Goal: Complete application form

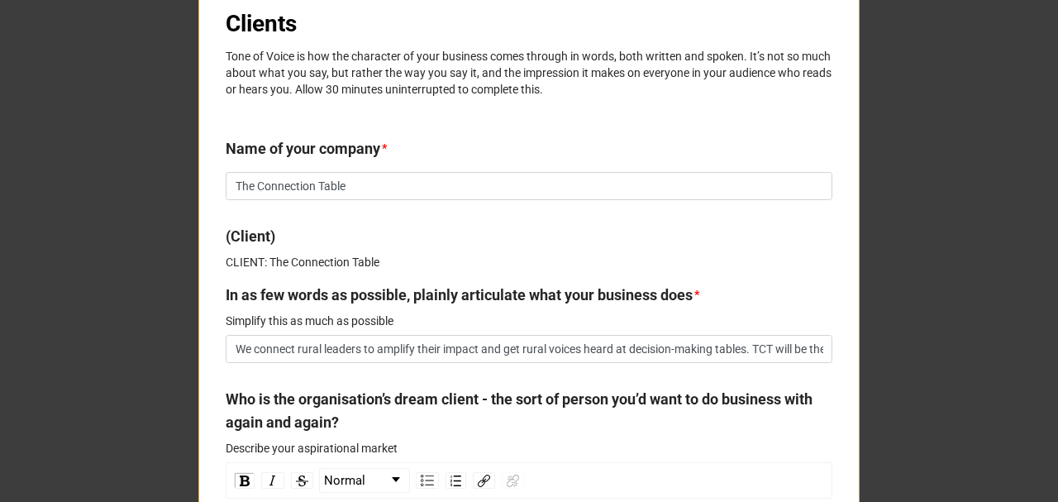
scroll to position [331, 0]
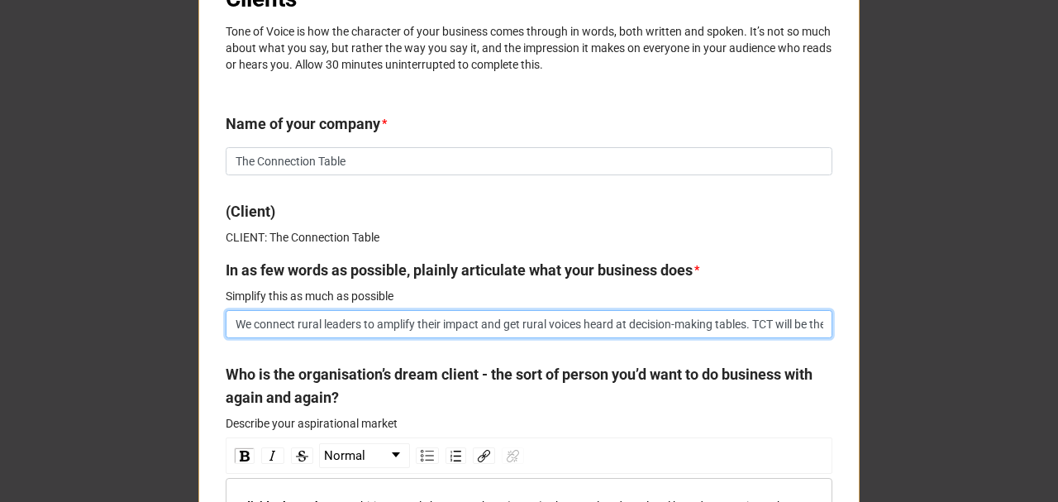
click at [552, 322] on input "We connect rural leaders to amplify their impact and get rural voices heard at …" at bounding box center [529, 324] width 607 height 28
click at [366, 324] on input "We connect rural leaders to amplify their impact and get rural voices heard at …" at bounding box center [529, 324] width 607 height 28
paste input "provide a platform for RRR leaders to take a seat at decision making tables acr…"
type textarea "x"
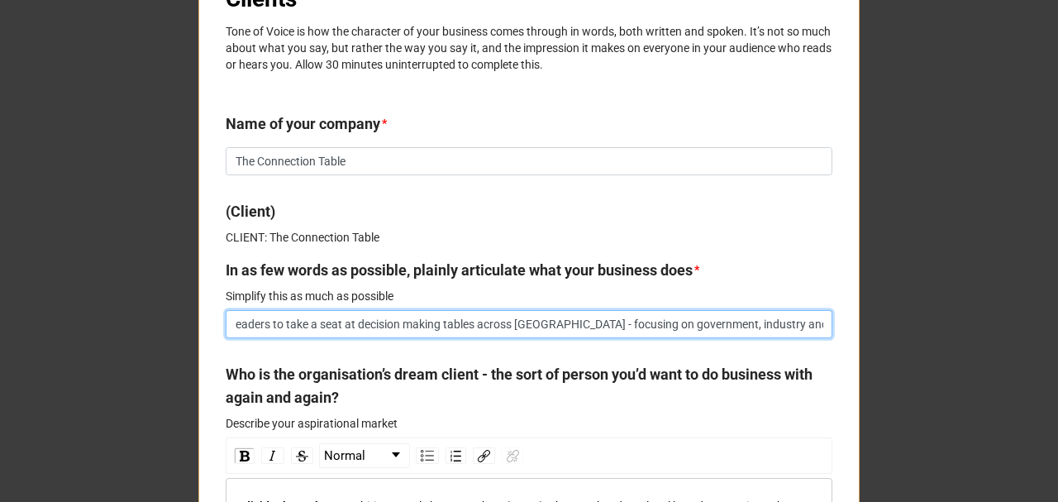
type input "We provide a platform for RRR leaders to take a seat at decision making tables …"
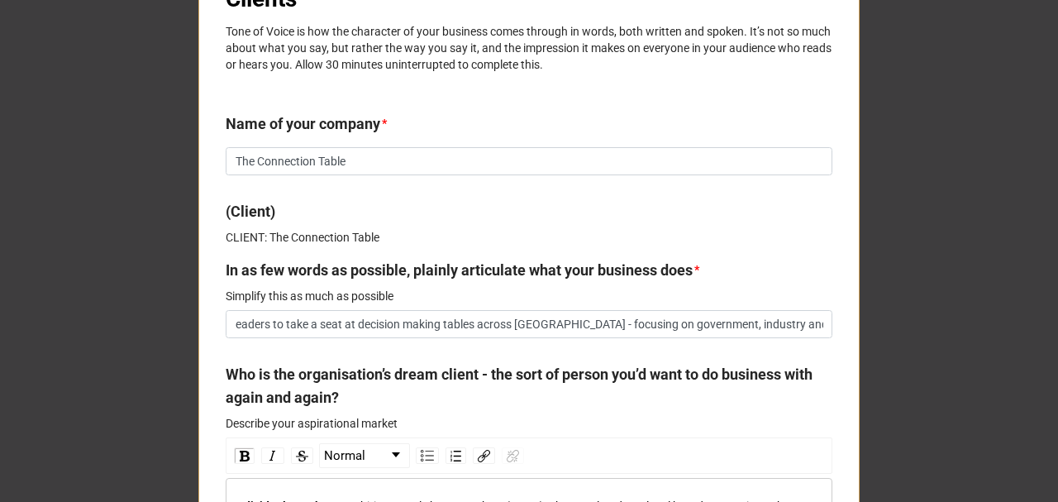
scroll to position [0, 0]
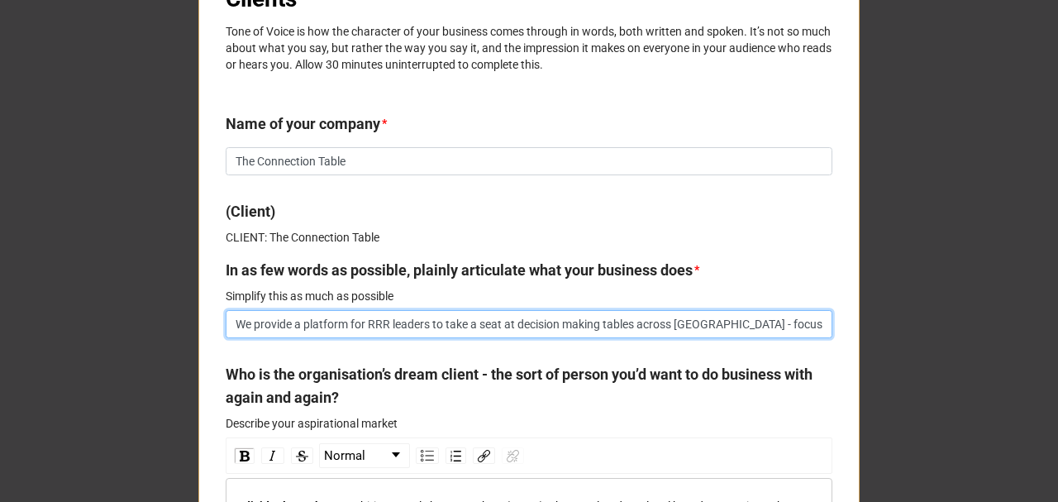
click at [314, 325] on input "We provide a platform for RRR leaders to take a seat at decision making tables …" at bounding box center [529, 324] width 607 height 28
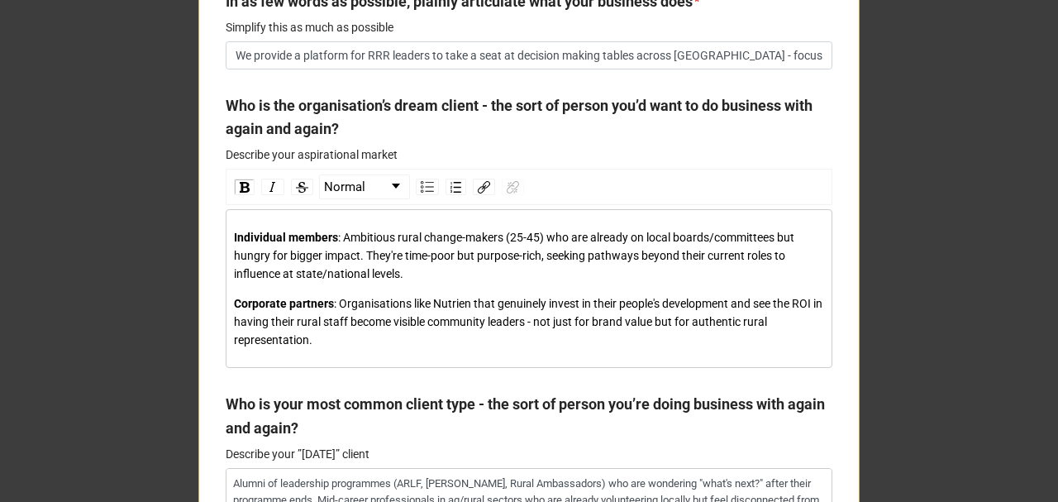
scroll to position [606, 0]
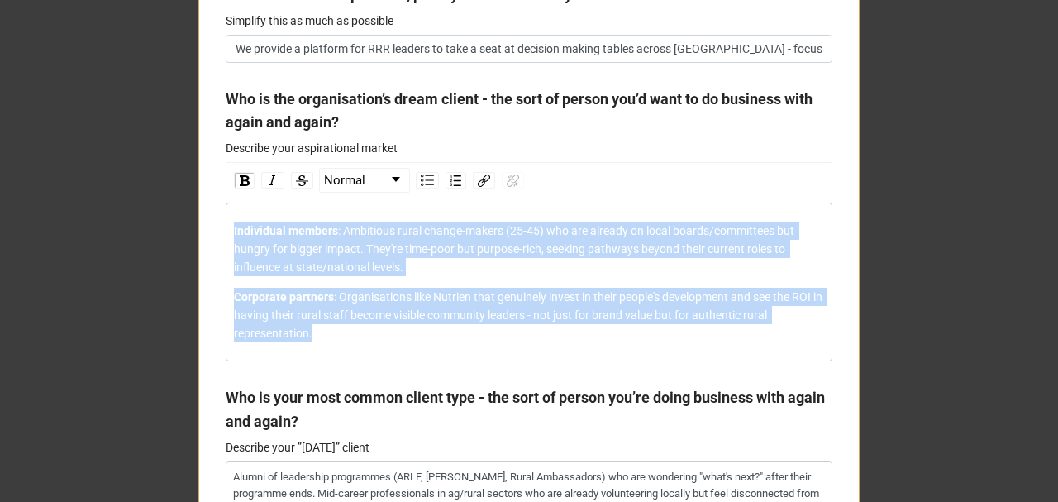
drag, startPoint x: 295, startPoint y: 319, endPoint x: 203, endPoint y: 220, distance: 135.1
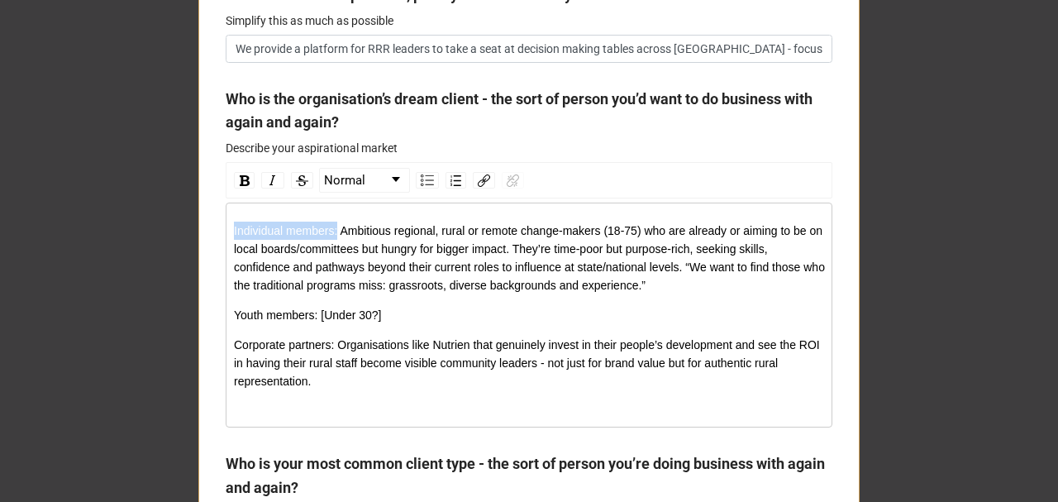
drag, startPoint x: 333, startPoint y: 233, endPoint x: 177, endPoint y: 240, distance: 156.4
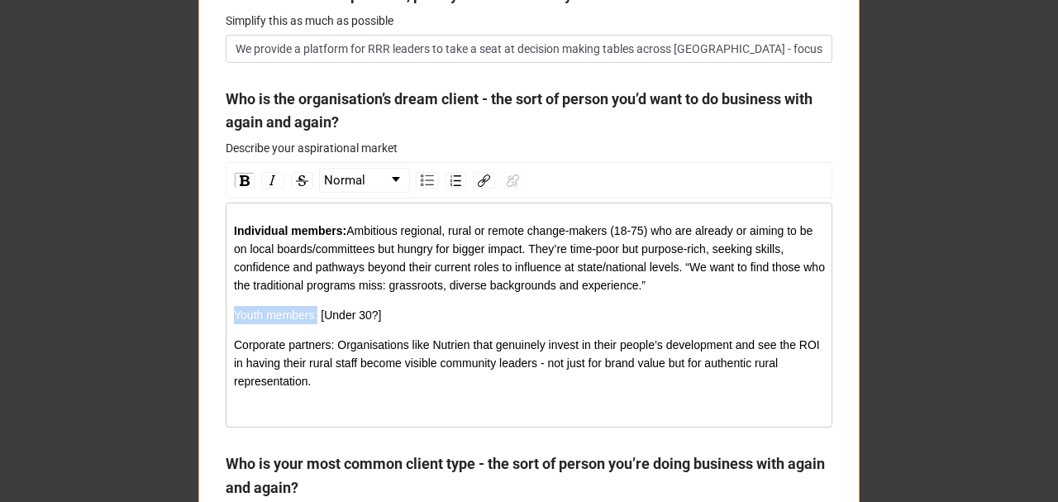
drag, startPoint x: 313, startPoint y: 316, endPoint x: 194, endPoint y: 320, distance: 119.1
drag, startPoint x: 331, startPoint y: 347, endPoint x: 188, endPoint y: 351, distance: 143.1
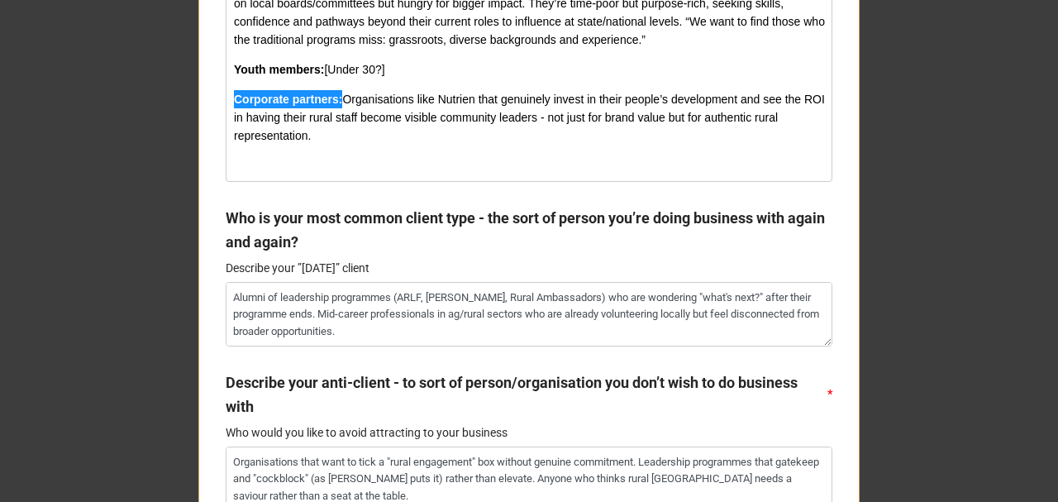
scroll to position [881, 0]
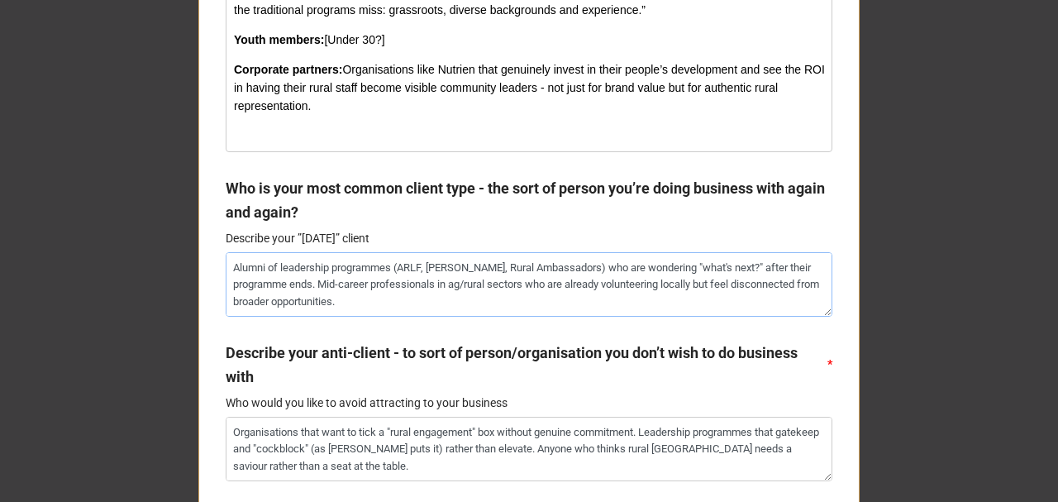
drag, startPoint x: 380, startPoint y: 293, endPoint x: 222, endPoint y: 275, distance: 159.7
drag, startPoint x: 380, startPoint y: 303, endPoint x: 187, endPoint y: 261, distance: 197.8
paste textarea "Middle class, white, proactive but lacking condidence or access to network. Cra…"
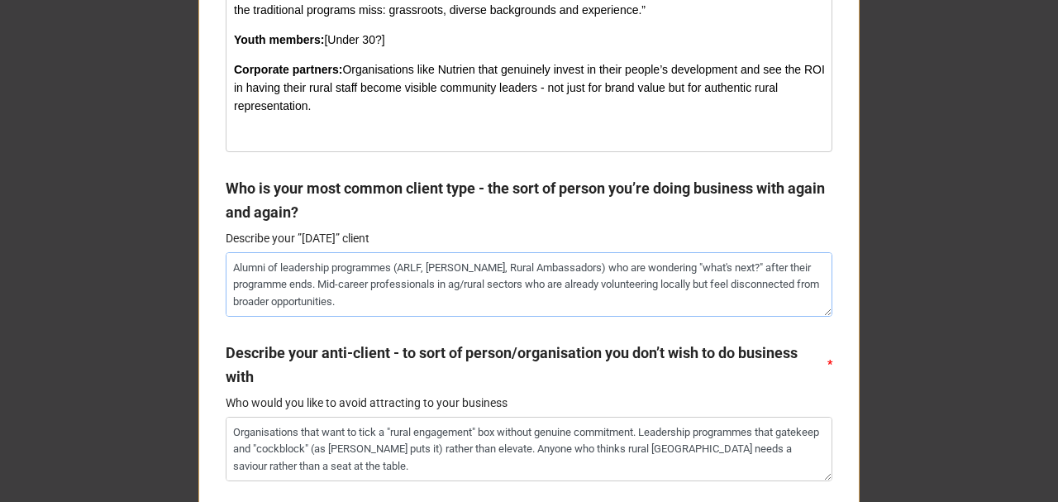
type textarea "x"
type textarea "Middle class, white, proactive but lacking condidence or access to network. Cra…"
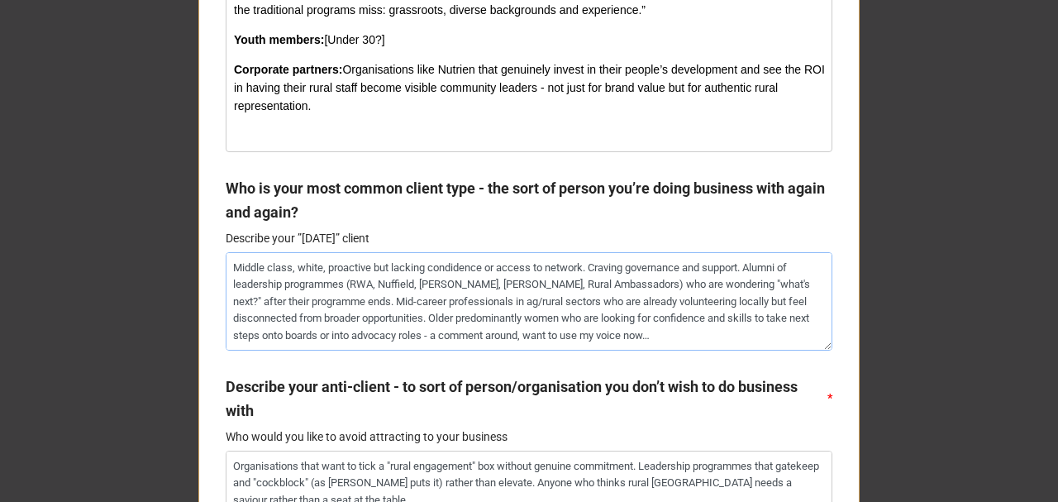
click at [456, 272] on textarea "Middle class, white, proactive but lacking condidence or access to network. Cra…" at bounding box center [529, 301] width 607 height 98
click at [446, 271] on textarea "Middle class, white, proactive but lacking condidence or access to network. Cra…" at bounding box center [529, 301] width 607 height 98
type textarea "x"
type textarea "Middle class, white, proactive but lacking conidence or access to network. Crav…"
type textarea "x"
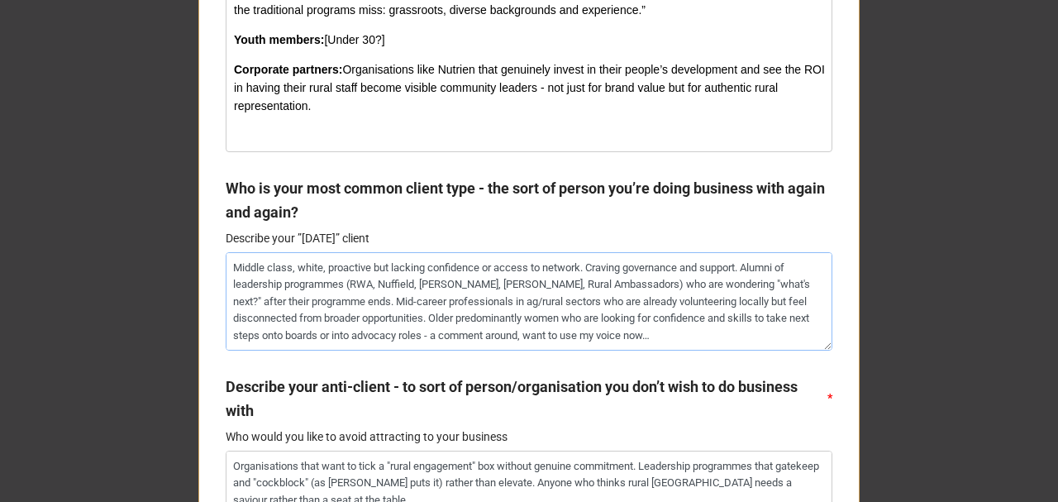
type textarea "Middle class, white, proactive but lacking confidence or access to network. Cra…"
click at [307, 316] on textarea "Middle class, white, proactive but lacking confidence or access to network. Cra…" at bounding box center [529, 301] width 607 height 98
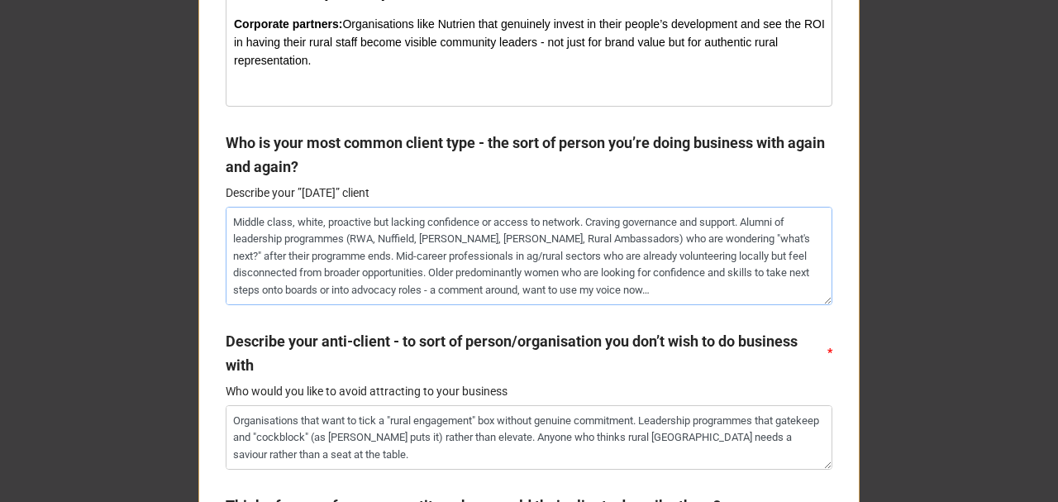
scroll to position [992, 0]
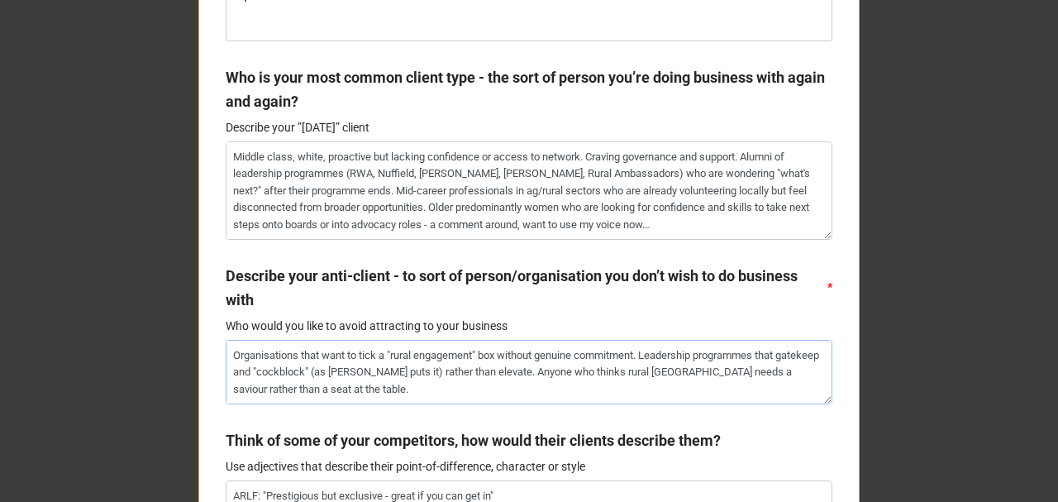
click at [326, 370] on textarea "Organisations that want to tick a "rural engagement" box without genuine commit…" at bounding box center [529, 372] width 607 height 64
paste textarea "Anyone who doesn’t see that growing RRR leadership is a team sport and everyone…"
type textarea "x"
type textarea "Anyone who doesn’t see that growing RRR leadership is a team sport and everyone…"
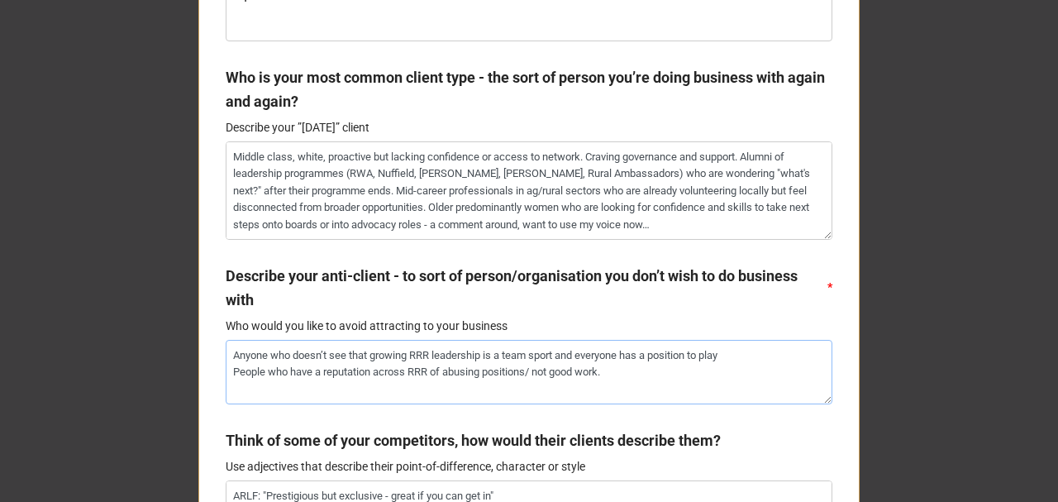
type textarea "x"
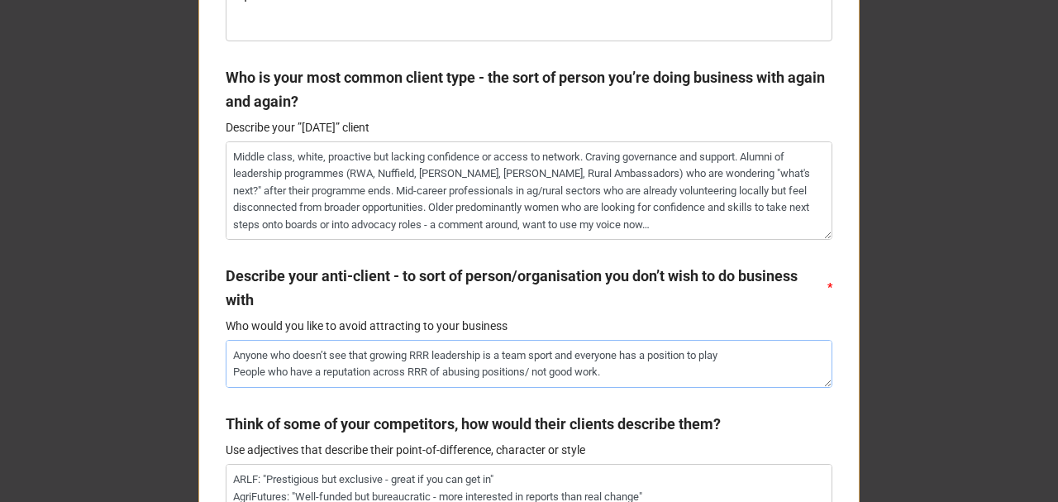
type textarea "Anyone who doesn’t see that growing RRR leadership is a team sport and everyone…"
click at [306, 225] on textarea "Middle class, white, proactive but lacking confidence or access to network. Cra…" at bounding box center [529, 190] width 607 height 98
click at [306, 365] on textarea "Anyone who doesn’t see that growing RRR leadership is a team sport and everyone…" at bounding box center [529, 364] width 607 height 48
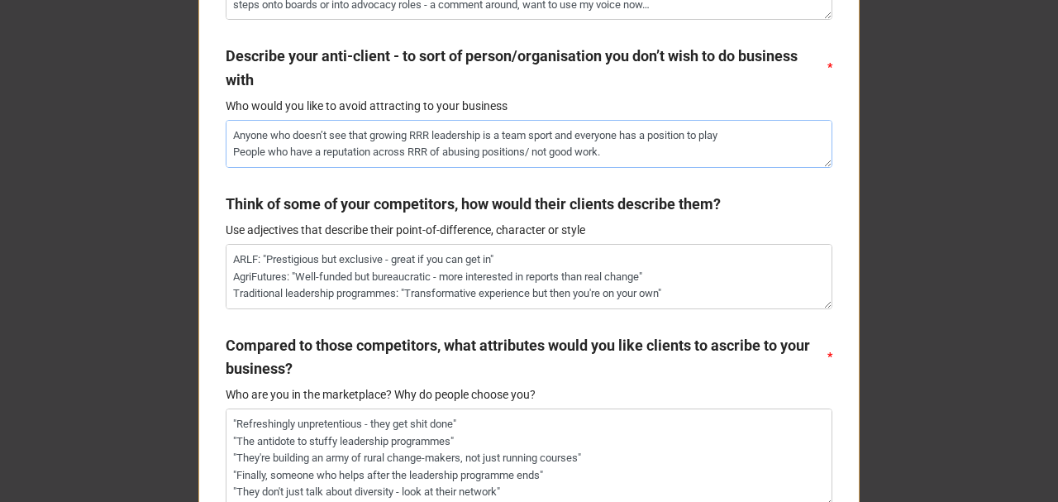
scroll to position [1212, 0]
click at [302, 281] on textarea "ARLF: "Prestigious but exclusive - great if you can get in" AgriFutures: "Well-…" at bounding box center [529, 276] width 607 height 64
paste textarea "- used to be good but program has been watered down over the years. AgriFutures…"
type textarea "x"
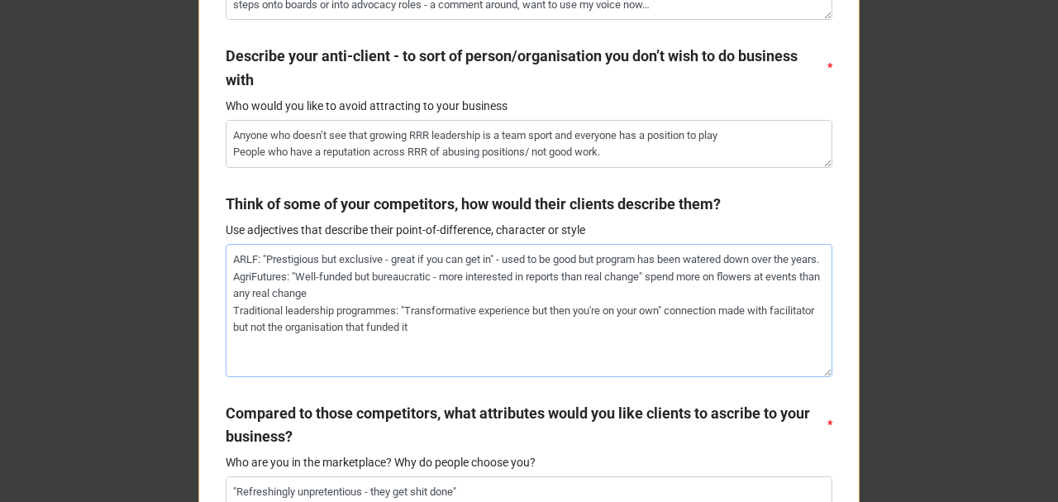
type textarea "ARLF: "Prestigious but exclusive - great if you can get in" - used to be good b…"
click at [427, 349] on textarea "ARLF: "Prestigious but exclusive - great if you can get in" - used to be good b…" at bounding box center [529, 310] width 607 height 132
drag, startPoint x: 422, startPoint y: 344, endPoint x: 208, endPoint y: 240, distance: 237.4
paste textarea "Who are you in the marketplace? Why do people choose you? "Refreshingly unprete…"
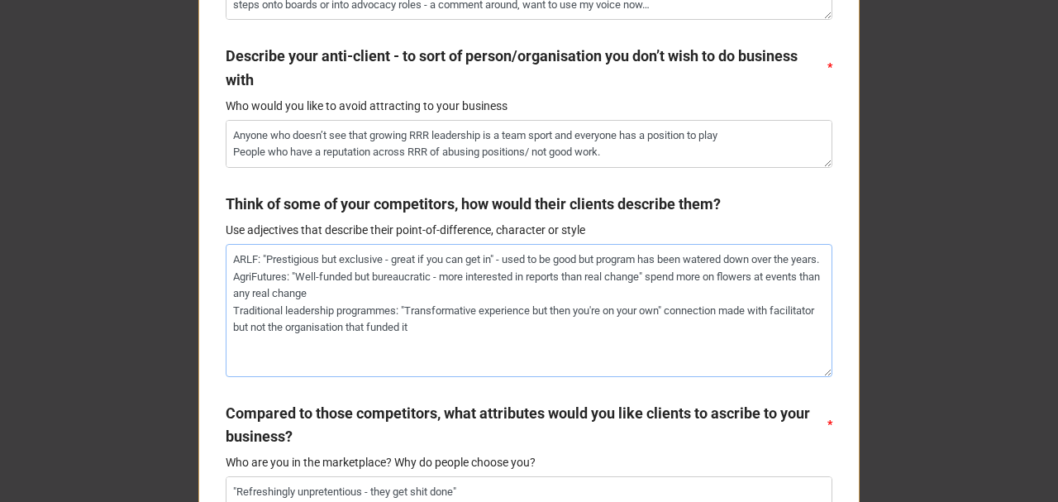
type textarea "x"
type textarea "Who are you in the marketplace? Why do people choose you? "Refreshingly unprete…"
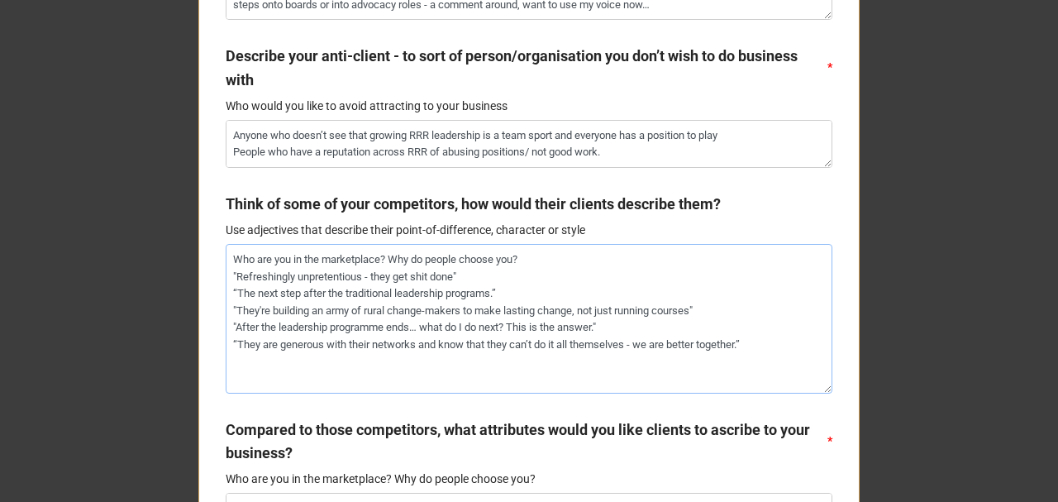
type textarea "x"
type textarea "Who are you in the marketplace? Why do people choose you? "Refreshingly unprete…"
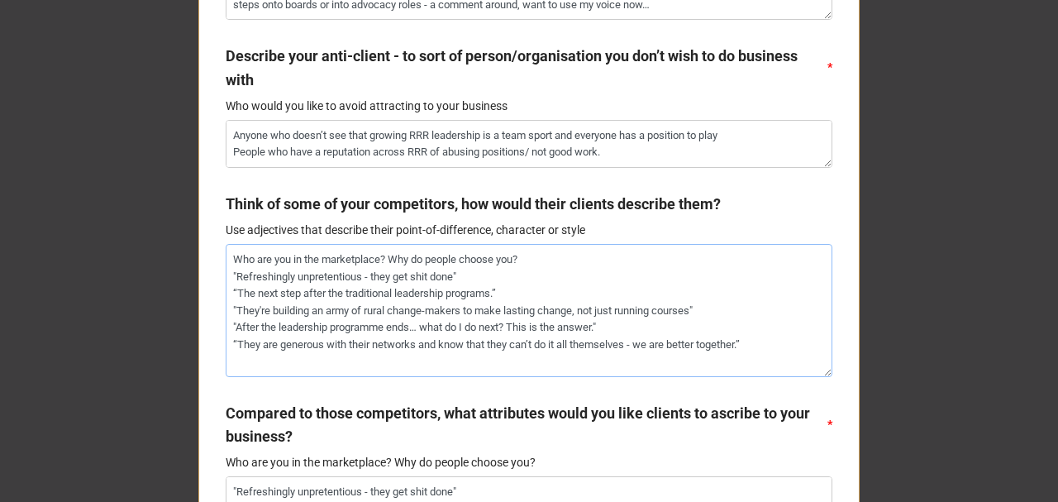
type textarea "x"
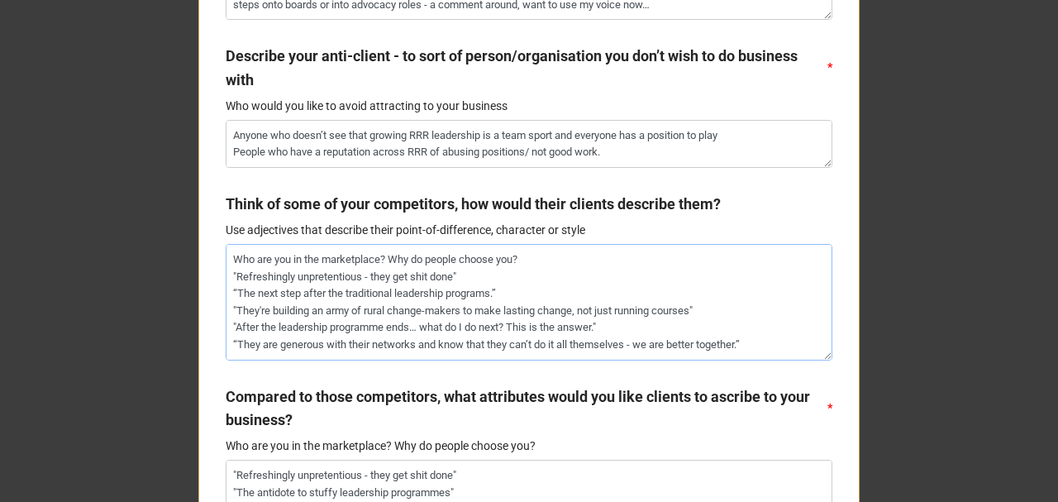
type textarea "Who are you in the marketplace? Why do people choose you? "Refreshingly unprete…"
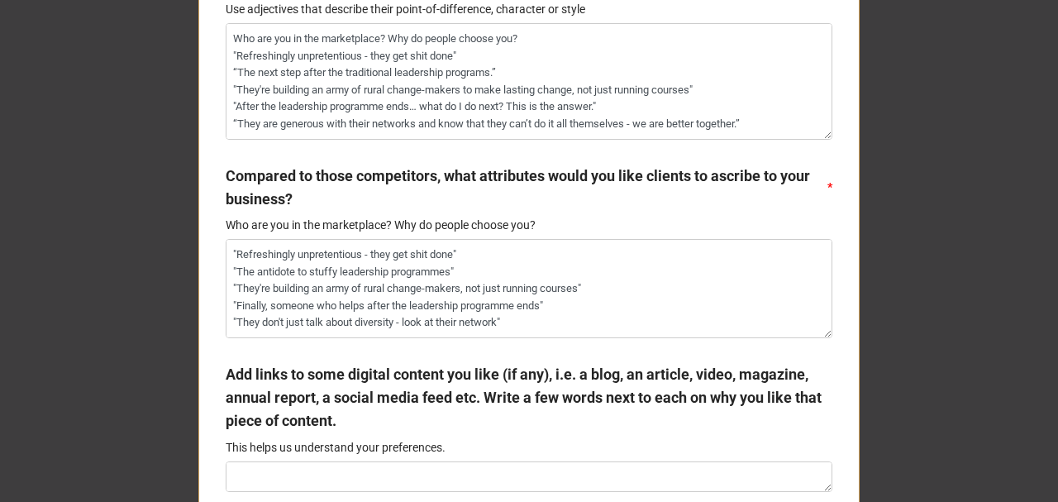
scroll to position [1377, 0]
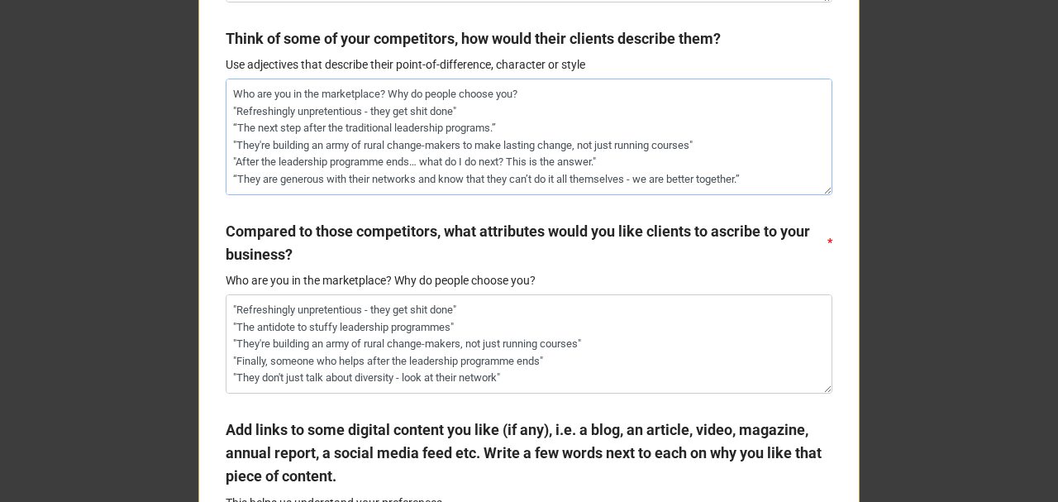
click at [502, 164] on textarea "Who are you in the marketplace? Why do people choose you? "Refreshingly unprete…" at bounding box center [529, 137] width 607 height 116
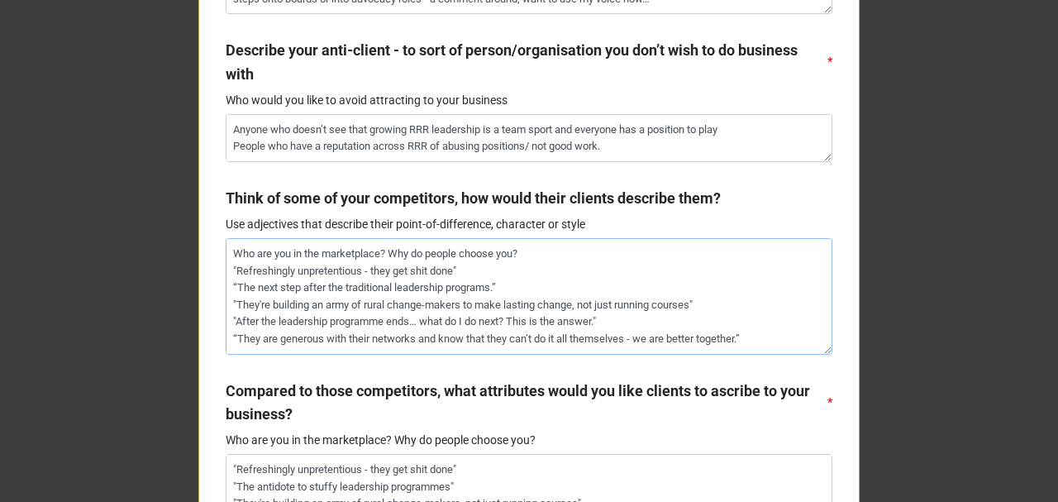
scroll to position [1212, 0]
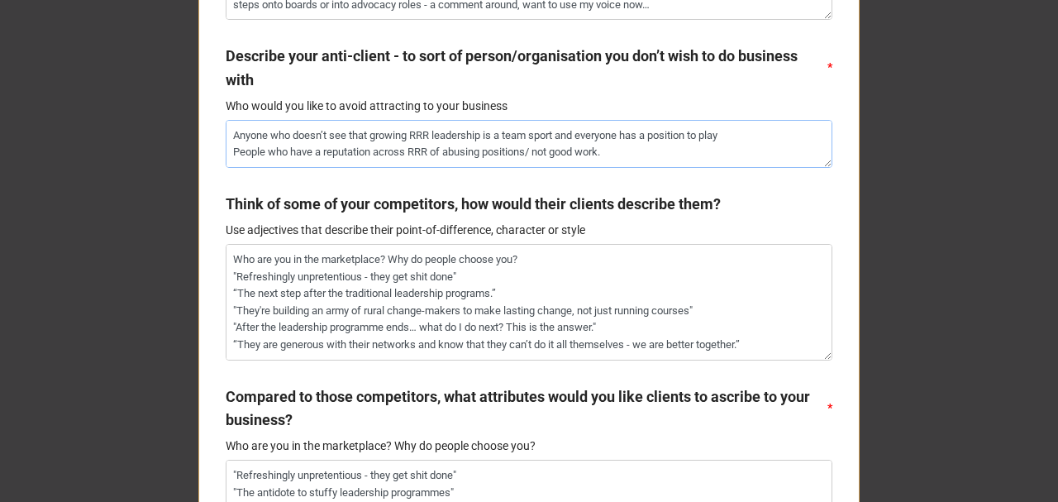
click at [491, 144] on textarea "Anyone who doesn’t see that growing RRR leadership is a team sport and everyone…" at bounding box center [529, 144] width 607 height 48
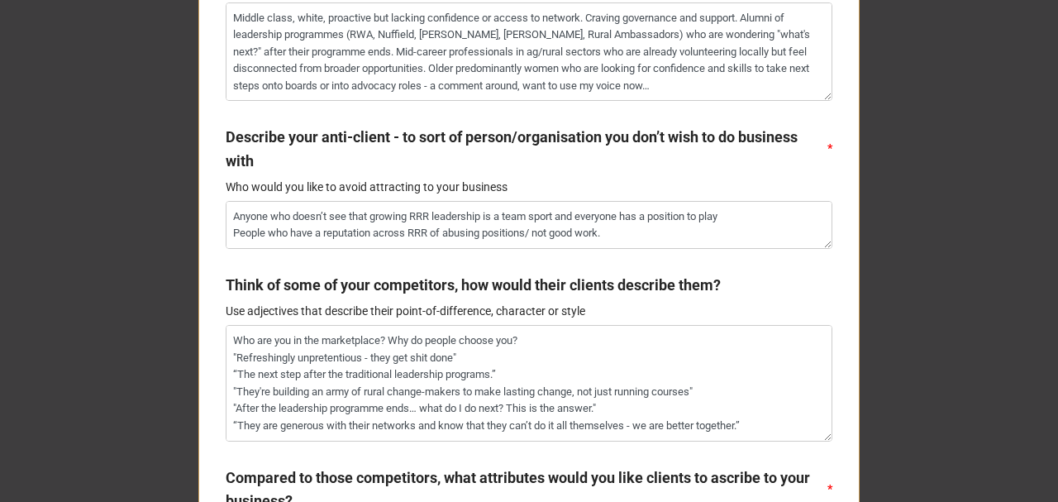
scroll to position [1157, 0]
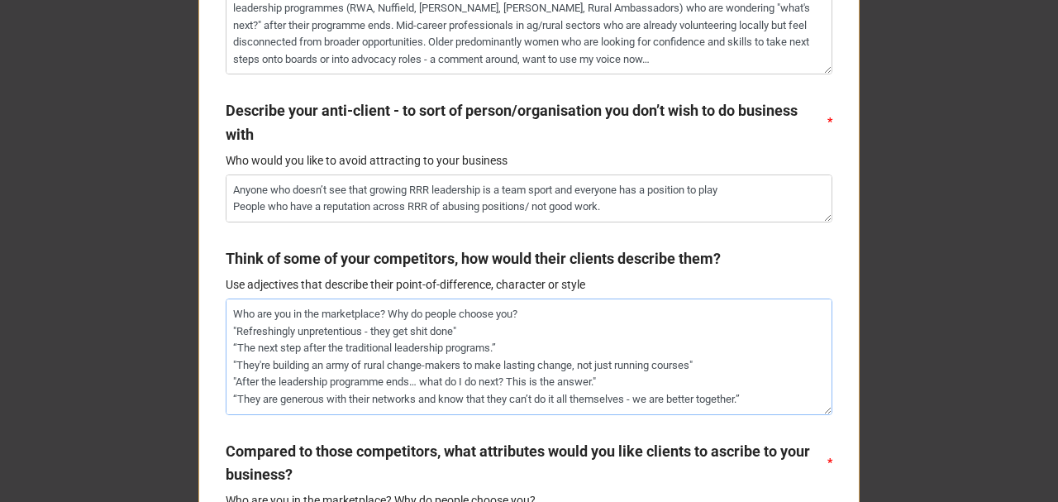
click at [362, 377] on textarea "Who are you in the marketplace? Why do people choose you? "Refreshingly unprete…" at bounding box center [529, 356] width 607 height 116
paste textarea "ARLF: "Prestigious but exclusive - great if you can get in" - used to be good b…"
type textarea "x"
type textarea "ARLF: "Prestigious but exclusive - great if you can get in" - used to be good b…"
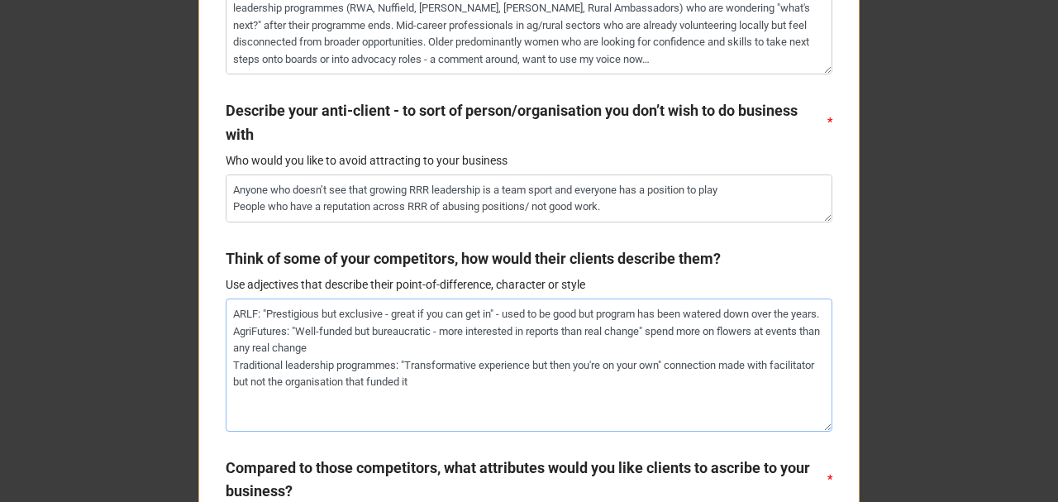
type textarea "x"
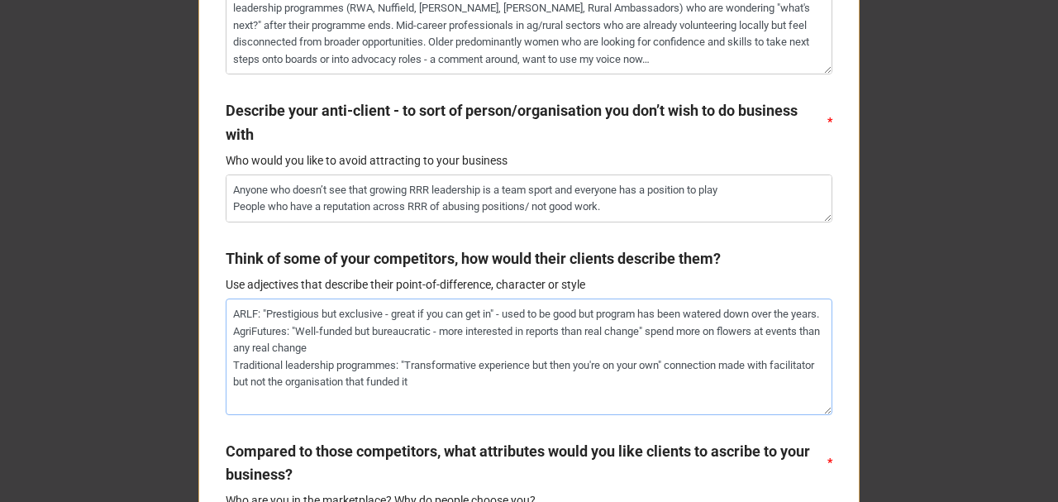
type textarea "ARLF: "Prestigious but exclusive - great if you can get in" - used to be good b…"
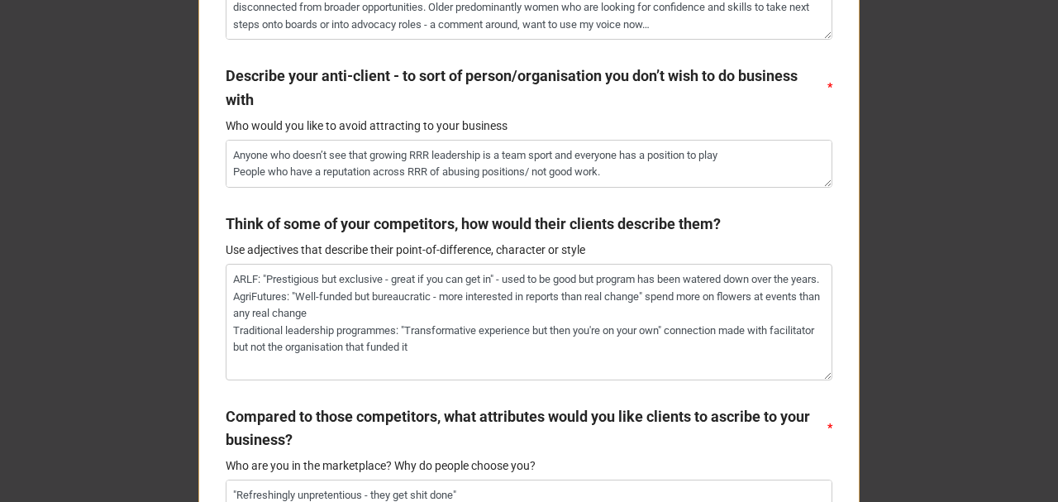
scroll to position [1377, 0]
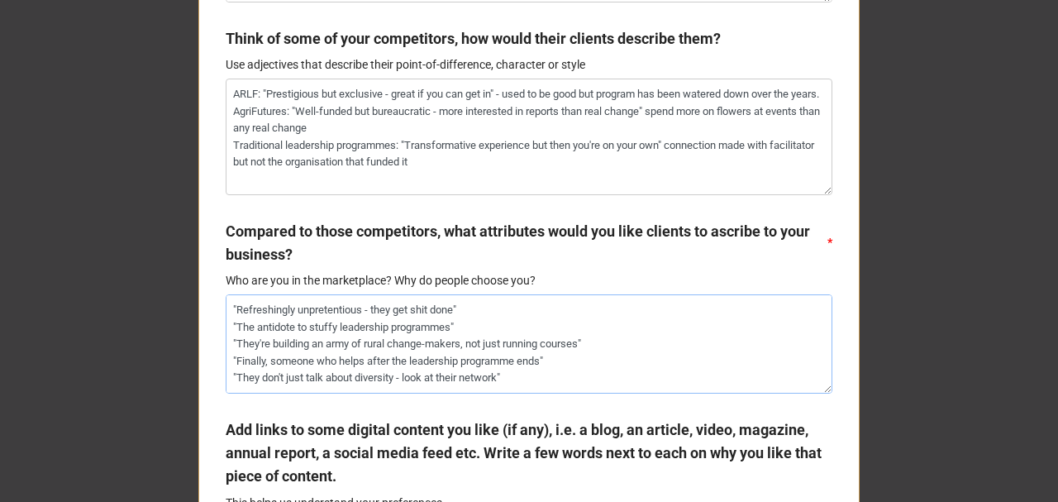
drag, startPoint x: 541, startPoint y: 384, endPoint x: 223, endPoint y: 312, distance: 325.5
click at [226, 312] on textarea ""Refreshingly unpretentious - they get shit done" "The antidote to stuffy leade…" at bounding box center [529, 343] width 607 height 98
click at [481, 364] on textarea ""Refreshingly unpretentious - they get shit done" "The antidote to stuffy leade…" at bounding box center [529, 343] width 607 height 98
drag, startPoint x: 524, startPoint y: 386, endPoint x: 172, endPoint y: 303, distance: 362.0
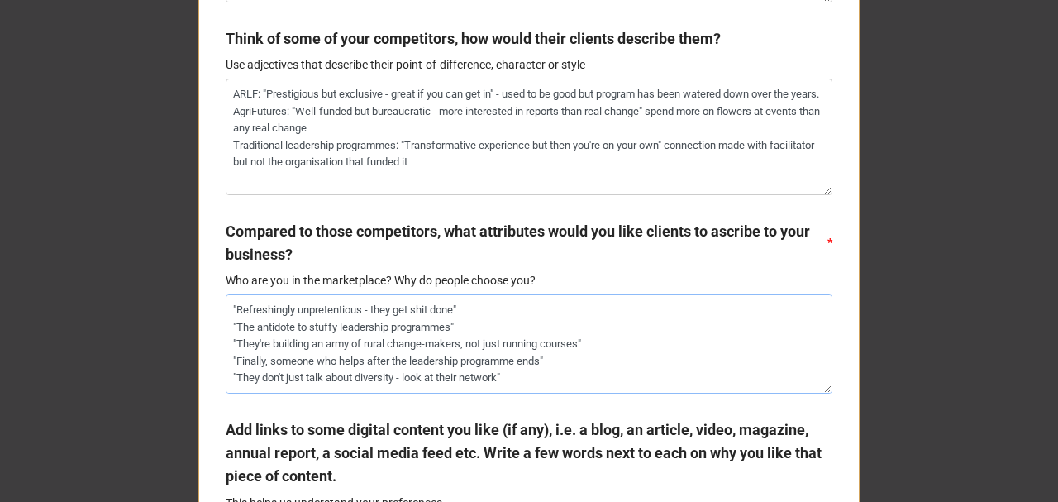
paste textarea "“The next step after the traditional leadership programs.” "They're building an…"
type textarea "x"
type textarea ""Refreshingly unpretentious - they get shit done" “The next step after the trad…"
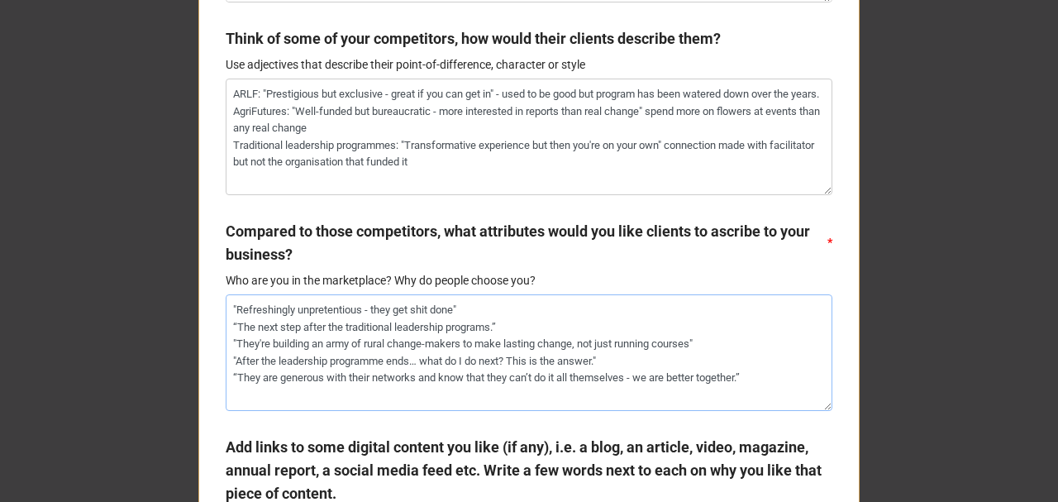
type textarea "x"
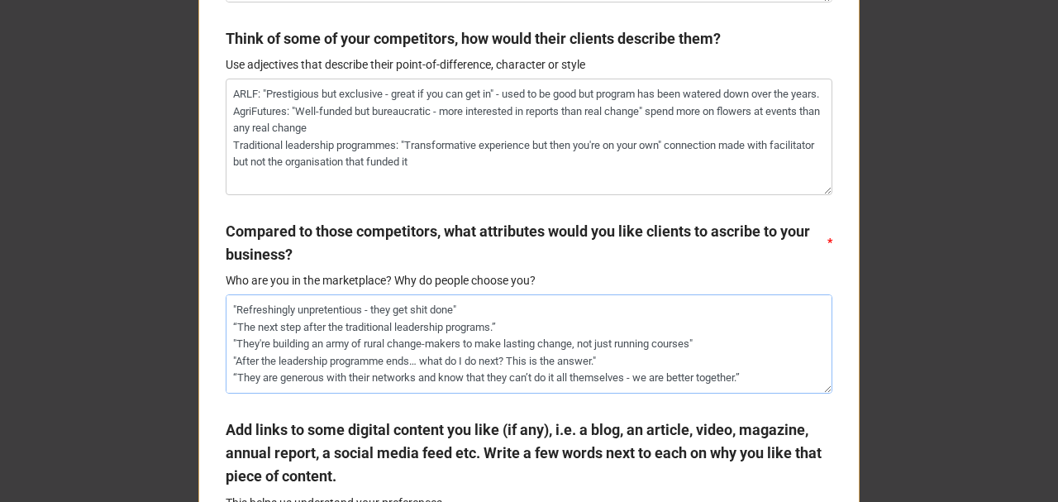
type textarea ""Refreshingly unpretentious - they get shit done" “The next step after the trad…"
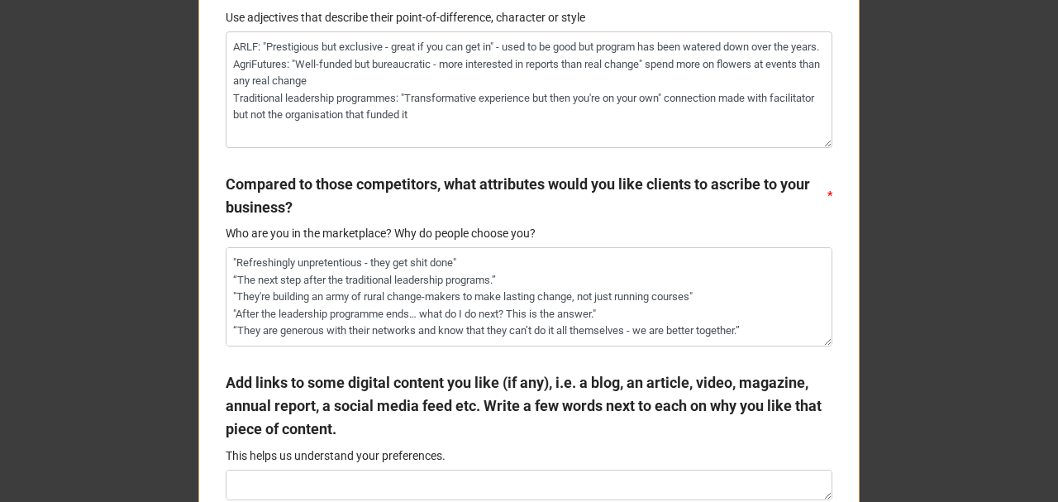
scroll to position [1543, 0]
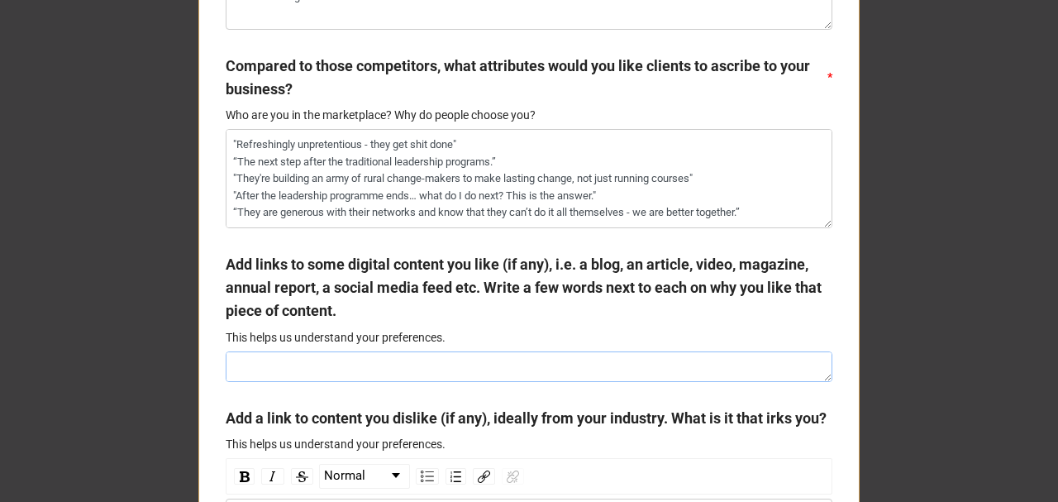
click at [428, 367] on textarea at bounding box center [529, 366] width 607 height 31
paste textarea "[URL][DOMAIN_NAME]"
type textarea "x"
type textarea "[URL][DOMAIN_NAME]"
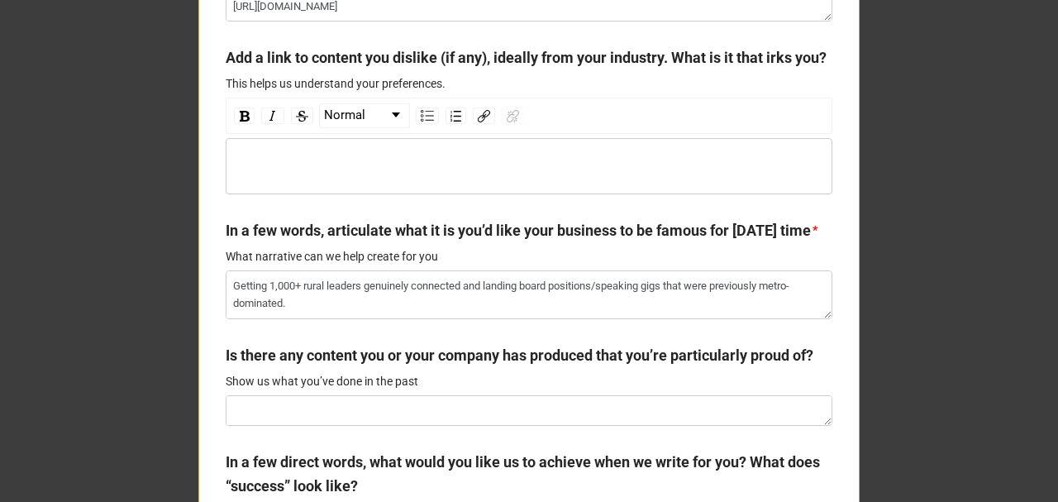
scroll to position [1984, 0]
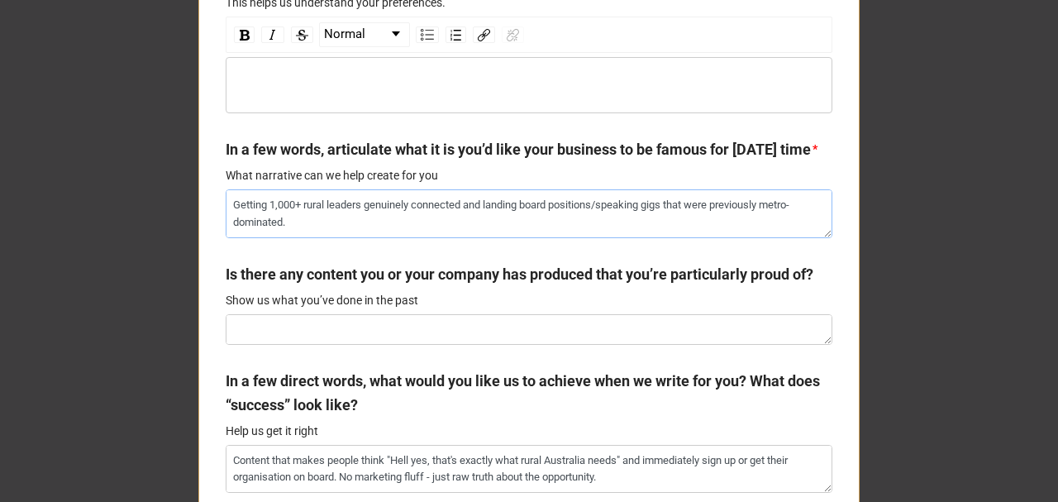
drag, startPoint x: 299, startPoint y: 268, endPoint x: 155, endPoint y: 246, distance: 145.5
paste textarea "RRR Australia is geographically vast and spread out creating disconnection from…"
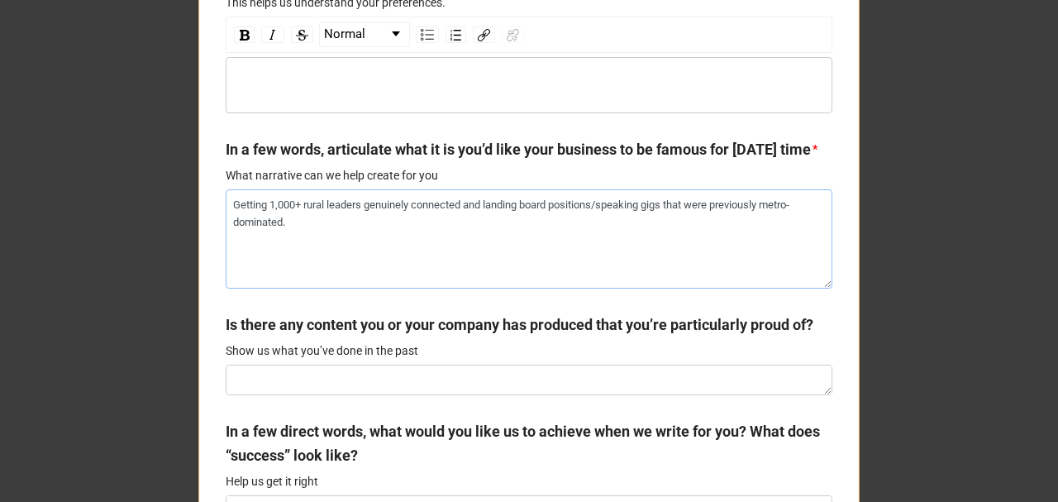
type textarea "x"
type textarea "Getting 1,000+ rural leaders genuinely connected and landing board positions/sp…"
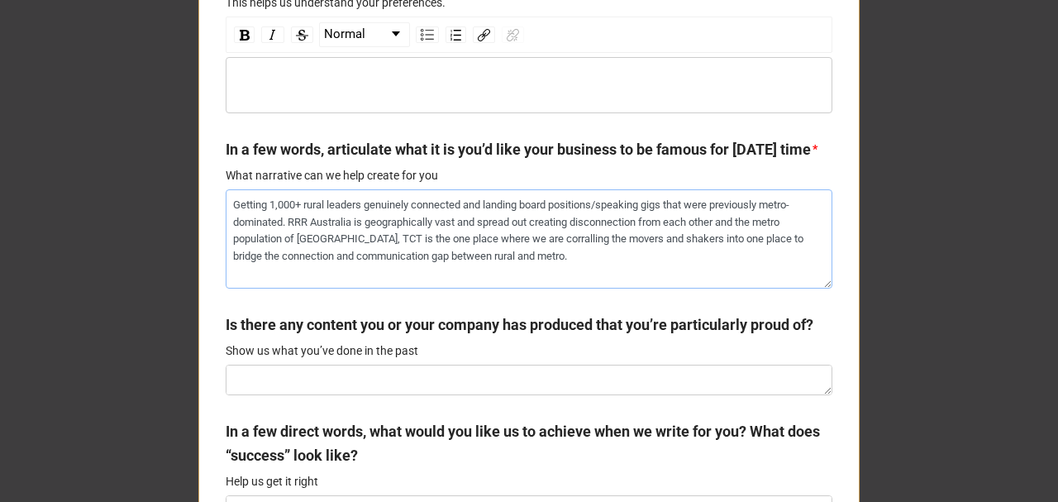
type textarea "x"
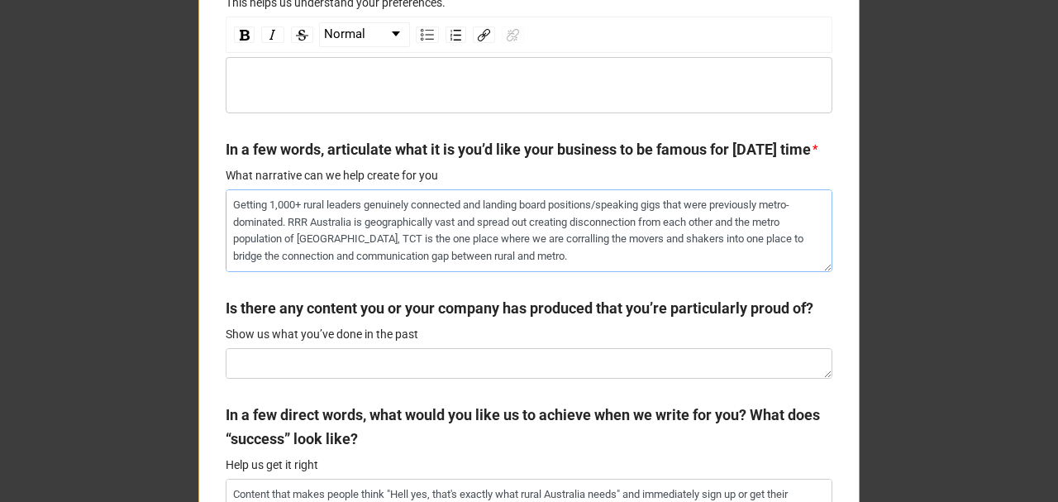
type textarea "Getting 1,000+ rural leaders genuinely connected and landing board positions/sp…"
click at [548, 271] on textarea "Getting 1,000+ rural leaders genuinely connected and landing board positions/sp…" at bounding box center [529, 230] width 607 height 82
type textarea "x"
type textarea "Getting 1,000+ rural leaders genuinely connected and landing board positions/sp…"
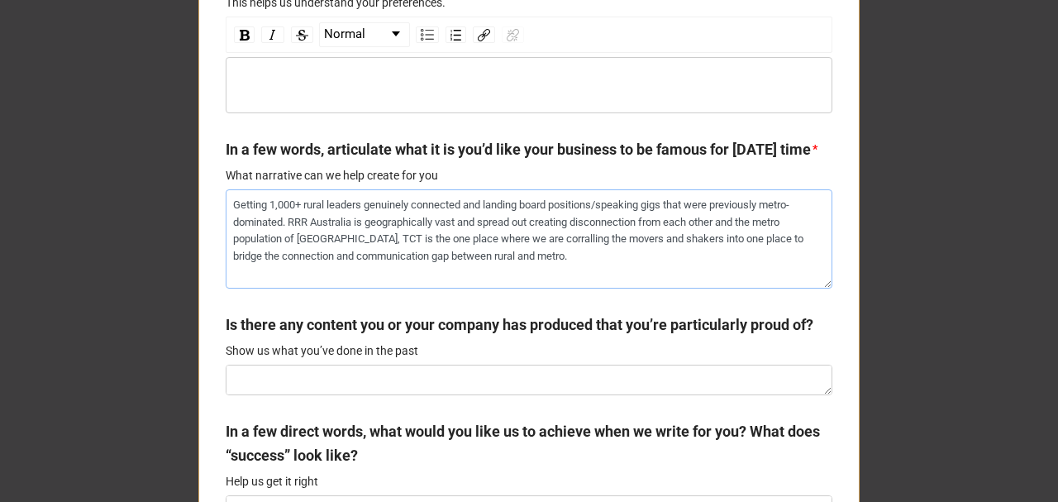
paste textarea "For governments - we know that decisions are better, cheaper and more likely to…"
type textarea "x"
type textarea "Getting 1,000+ rural leaders genuinely connected and landing board positions/sp…"
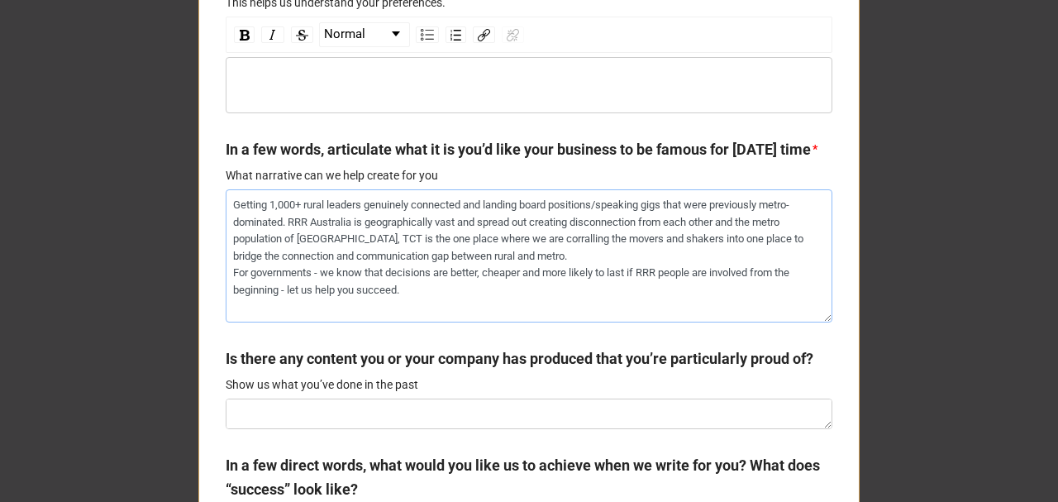
type textarea "x"
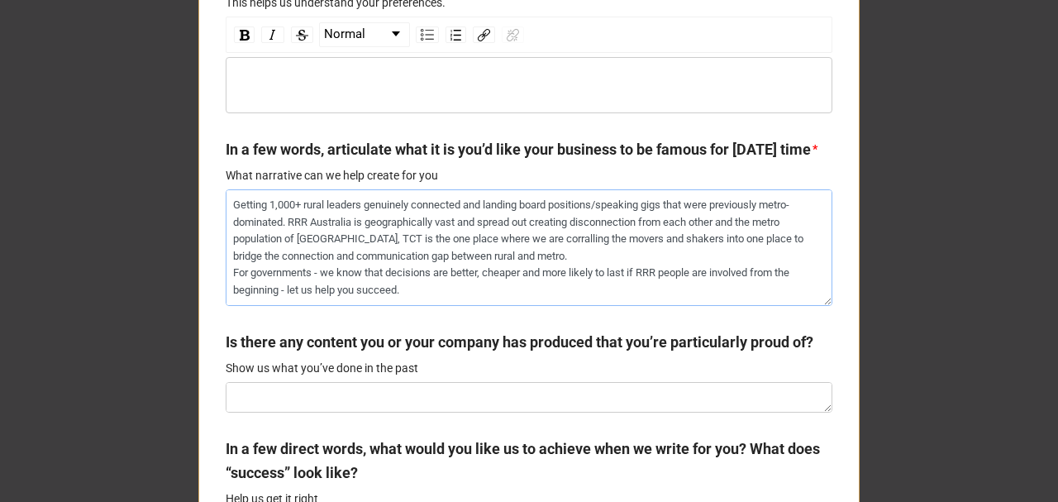
type textarea "Getting 1,000+ rural leaders genuinely connected and landing board positions/sp…"
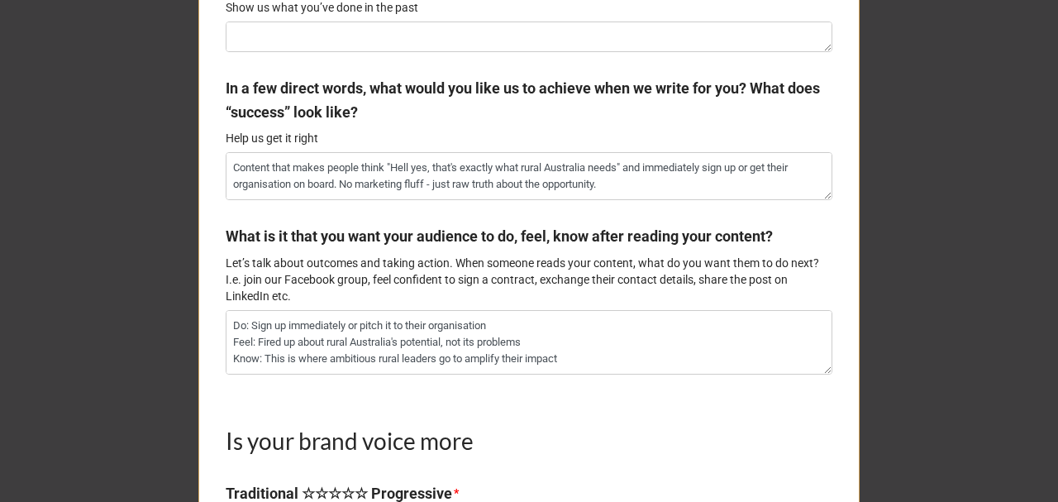
scroll to position [2369, 0]
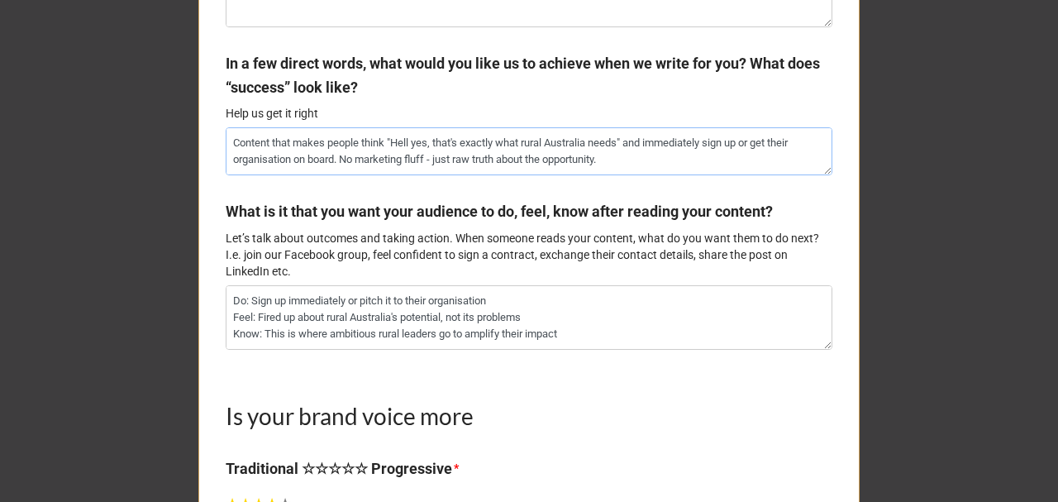
drag, startPoint x: 613, startPoint y: 231, endPoint x: 113, endPoint y: 205, distance: 500.9
paste textarea
type textarea "x"
type textarea "Content that makes people think "Hell yes, that's exactly what rural Australia …"
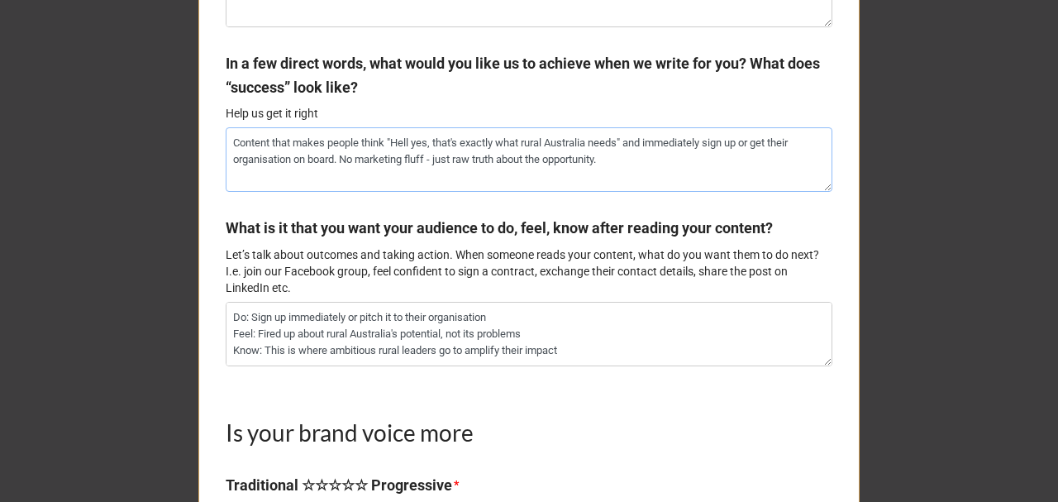
type textarea "x"
type textarea "Content that makes people think "Hell yes, that's exactly what rural Australia …"
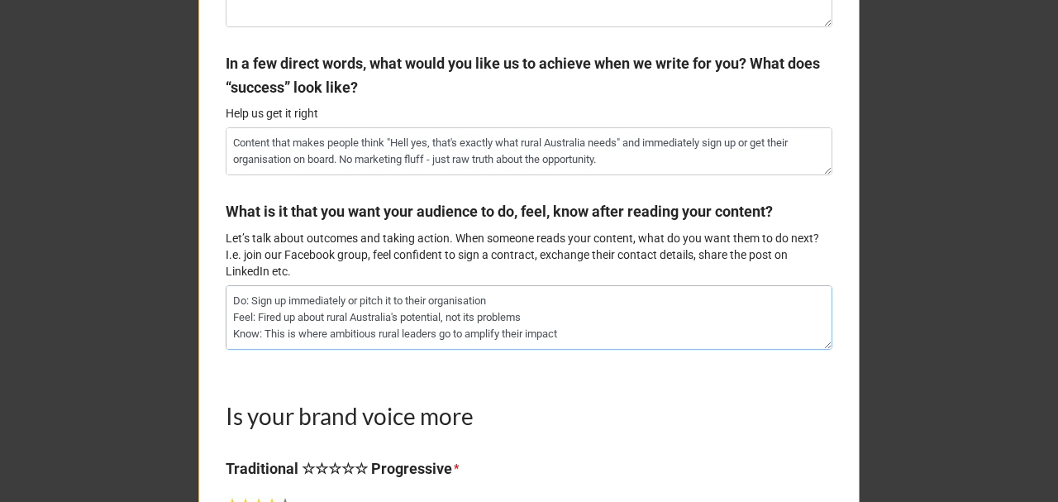
drag, startPoint x: 585, startPoint y: 400, endPoint x: 193, endPoint y: 354, distance: 395.4
paste textarea
type textarea "x"
type textarea "Do: Sign up immediately or pitch it to their organisation Feel: Fired up about …"
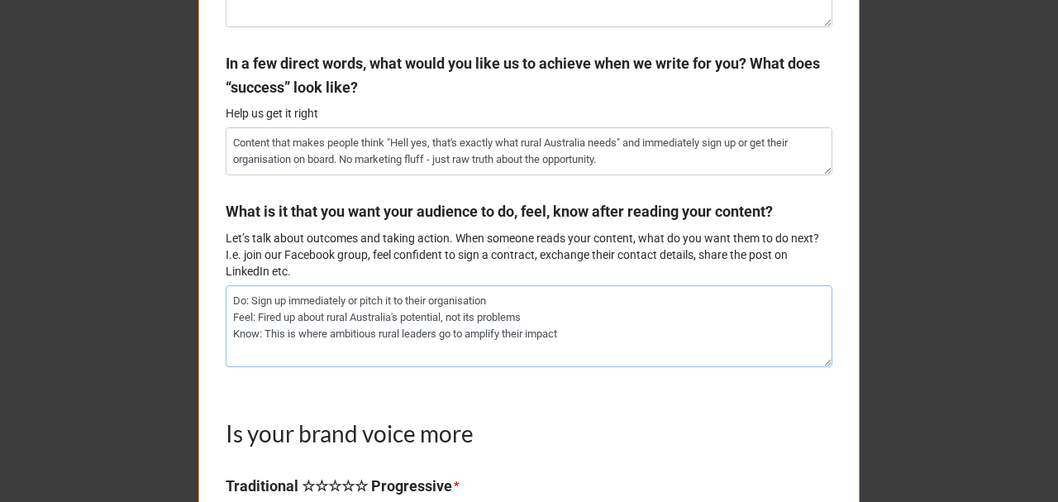
type textarea "x"
type textarea "Do: Sign up immediately or pitch it to their organisation Feel: Fired up about …"
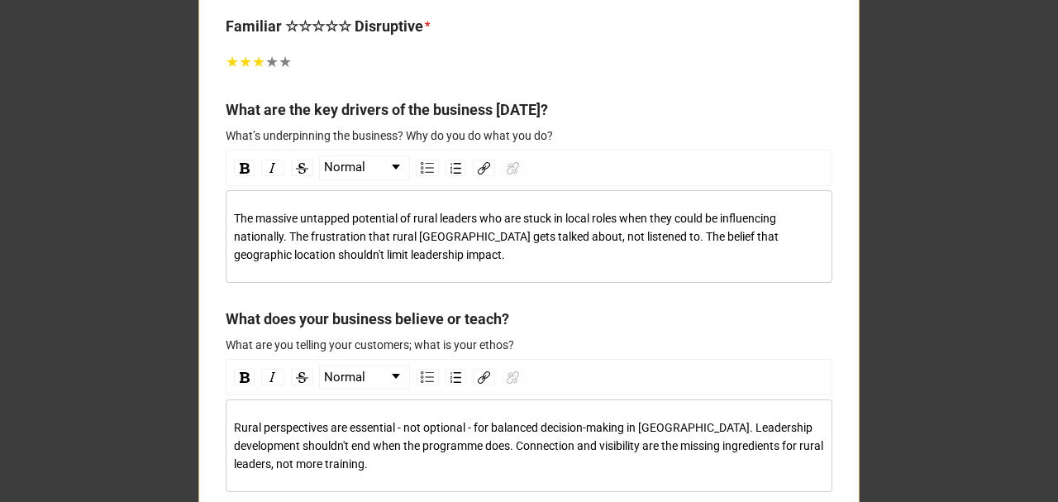
scroll to position [3582, 0]
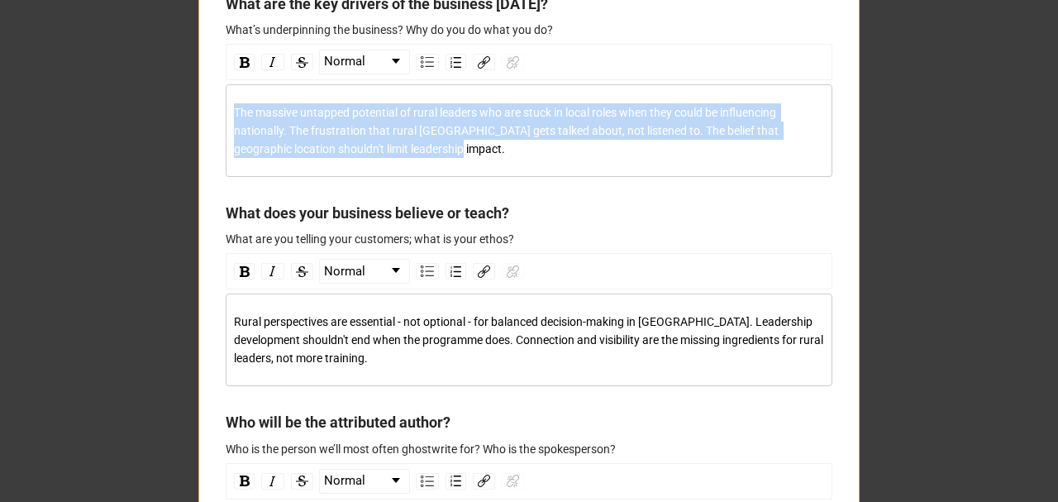
drag, startPoint x: 410, startPoint y: 224, endPoint x: 197, endPoint y: 177, distance: 218.4
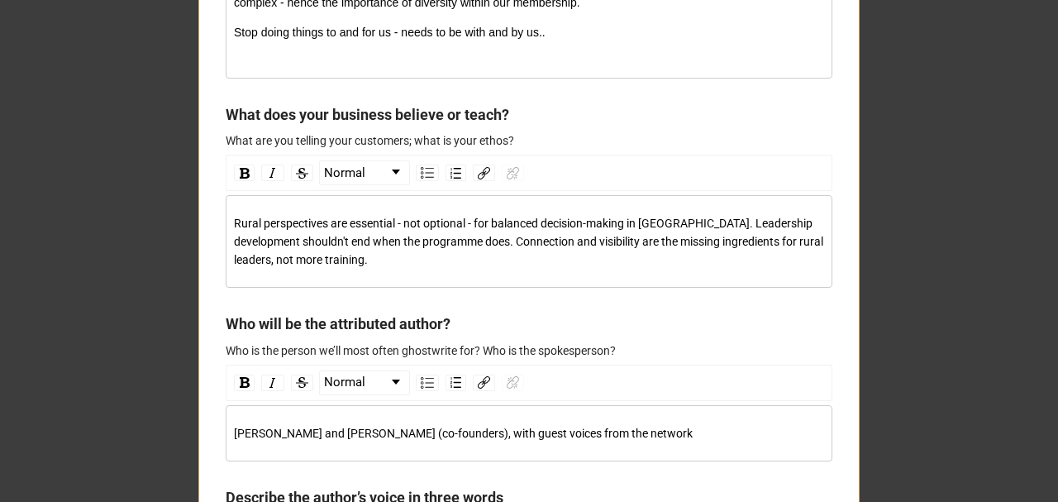
scroll to position [3858, 0]
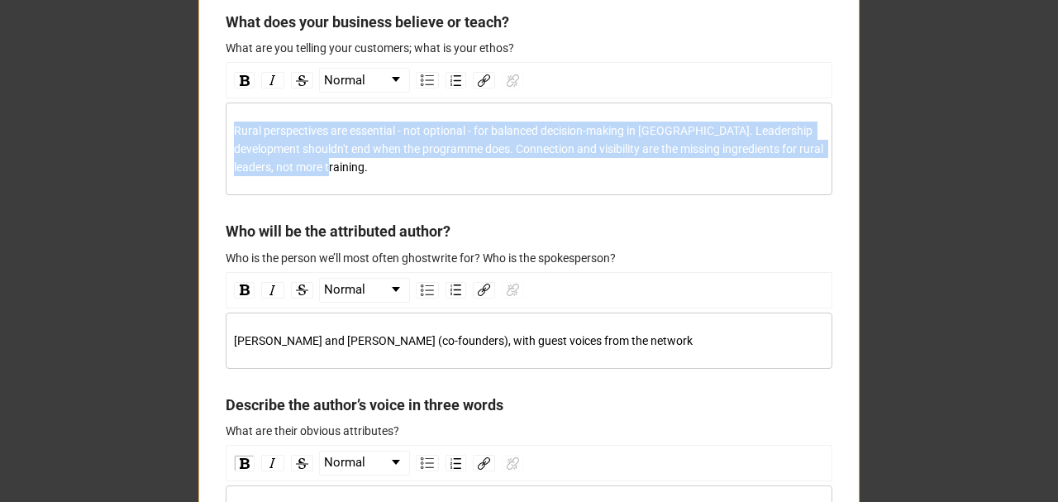
drag, startPoint x: 334, startPoint y: 238, endPoint x: 174, endPoint y: 184, distance: 168.6
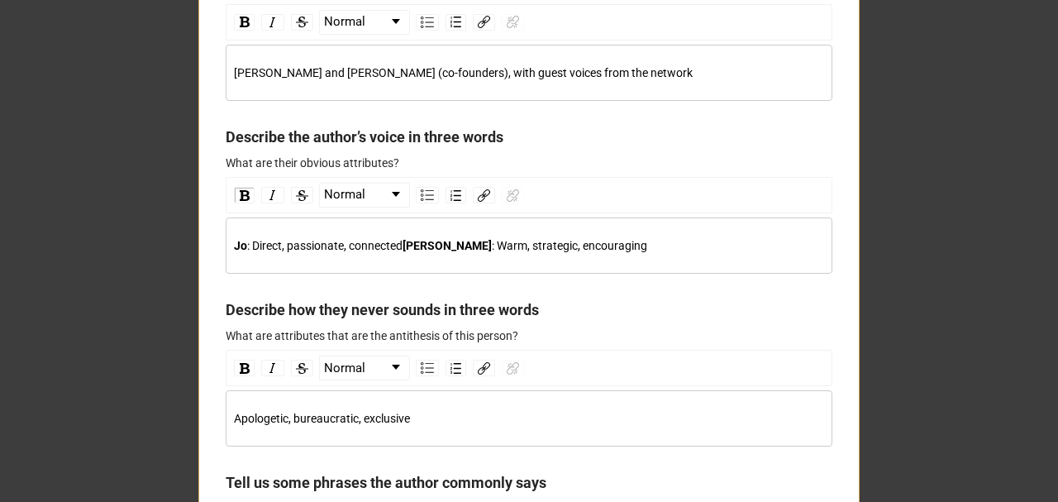
scroll to position [4188, 0]
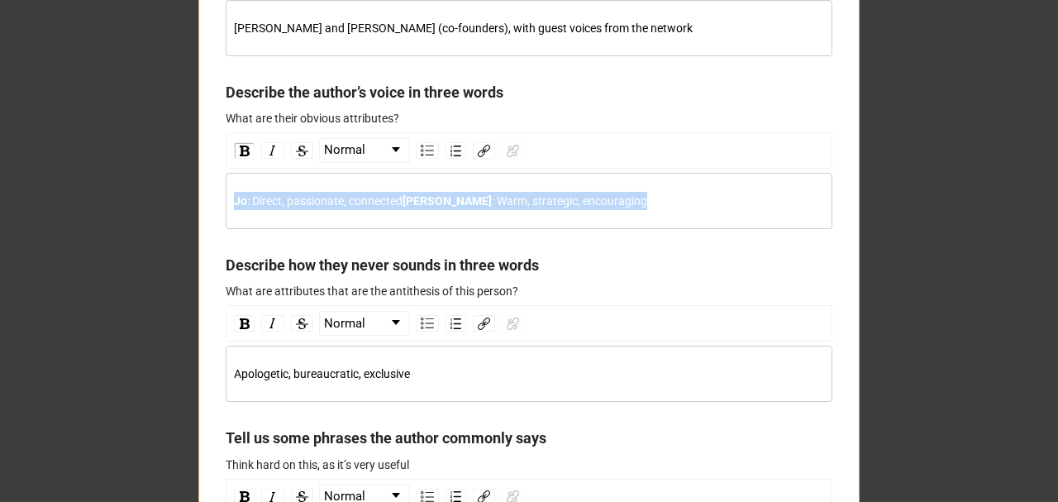
drag, startPoint x: 425, startPoint y: 292, endPoint x: 220, endPoint y: 276, distance: 205.6
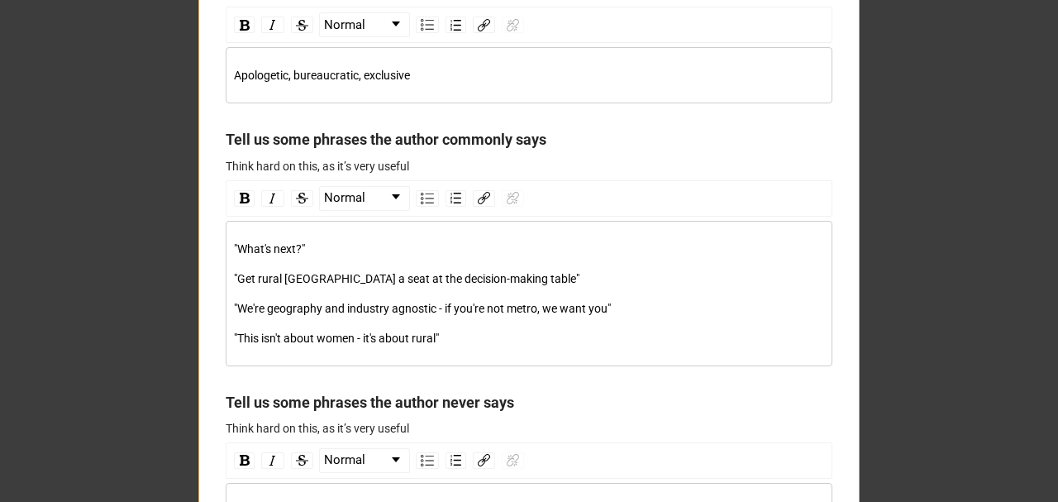
scroll to position [4574, 0]
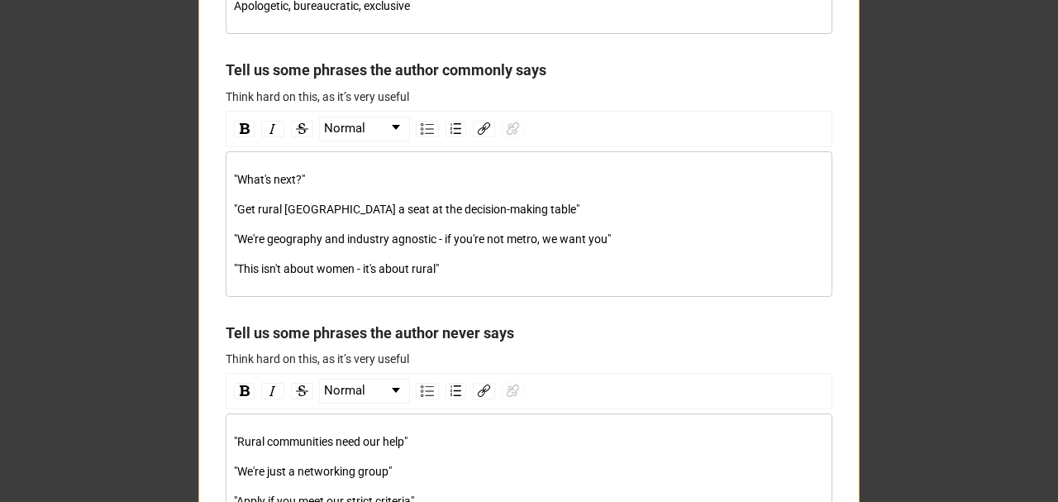
drag, startPoint x: 448, startPoint y: 349, endPoint x: 239, endPoint y: 281, distance: 219.9
click at [236, 282] on div ""What's next?" "Get rural [GEOGRAPHIC_DATA] a seat at the decision-making table…" at bounding box center [529, 224] width 607 height 146
click at [451, 278] on div ""This isn't about women - it's about rural"" at bounding box center [529, 269] width 591 height 18
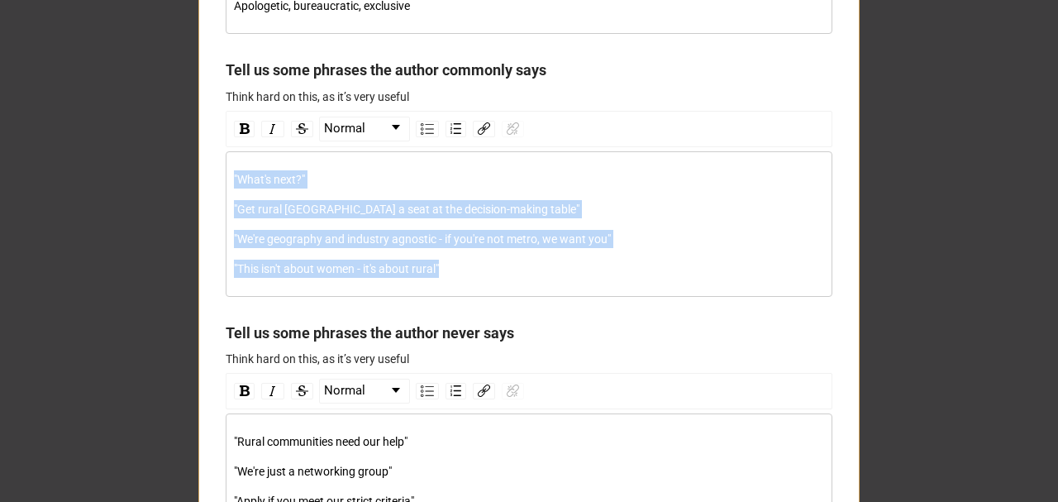
drag, startPoint x: 466, startPoint y: 341, endPoint x: 207, endPoint y: 233, distance: 281.0
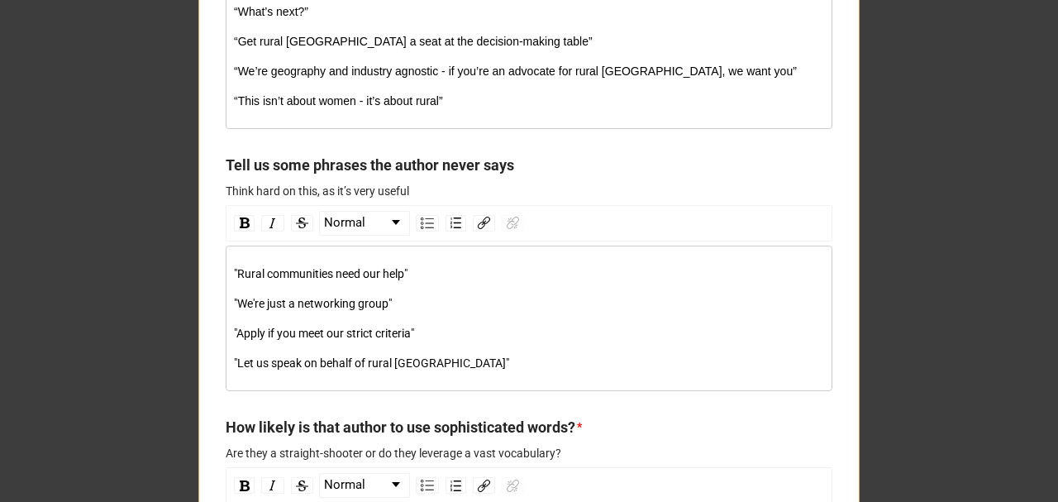
scroll to position [4850, 0]
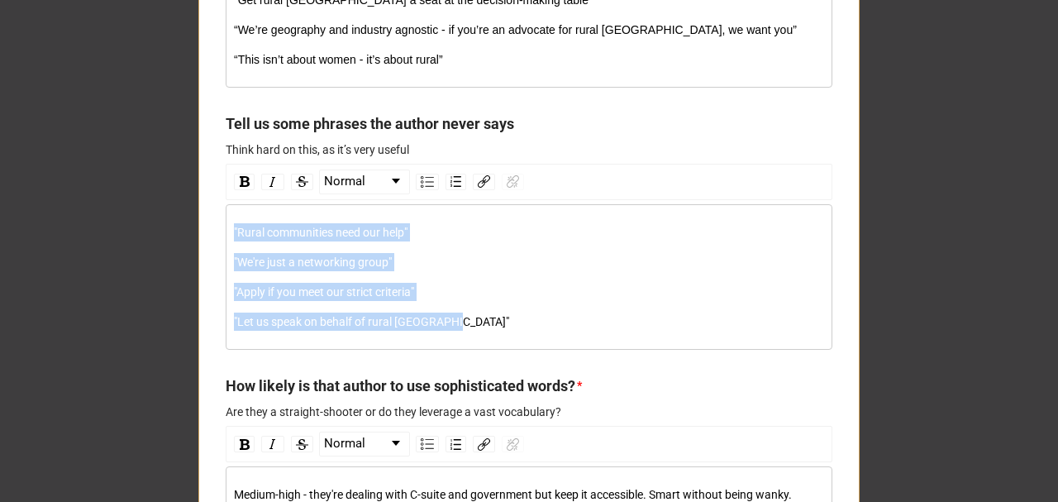
drag, startPoint x: 382, startPoint y: 372, endPoint x: 253, endPoint y: 295, distance: 150.2
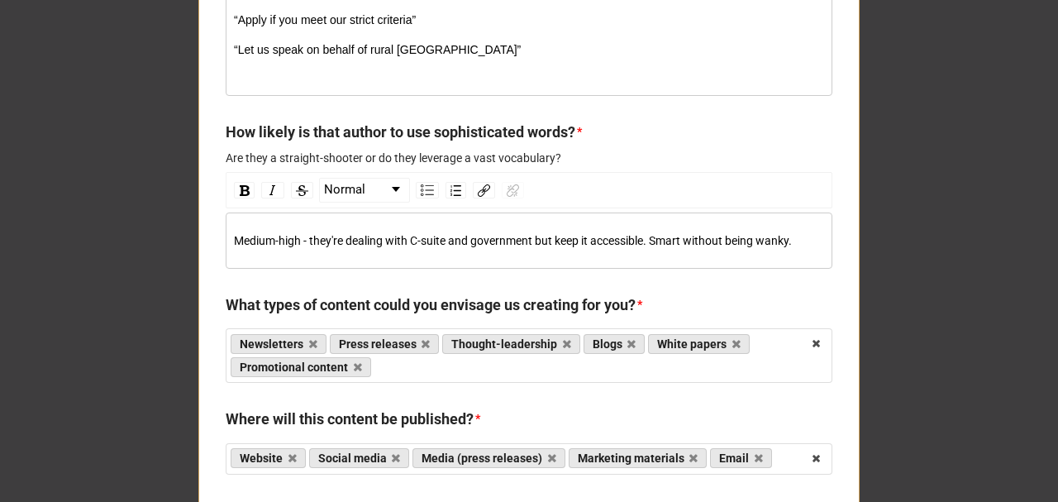
scroll to position [5126, 0]
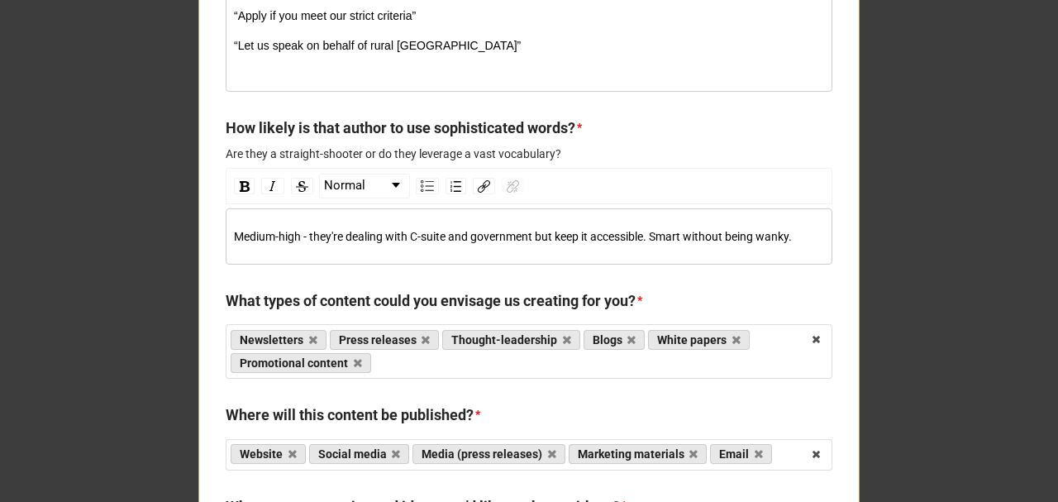
click at [468, 73] on div "“Let us speak on behalf of rural [GEOGRAPHIC_DATA]”" at bounding box center [529, 54] width 591 height 36
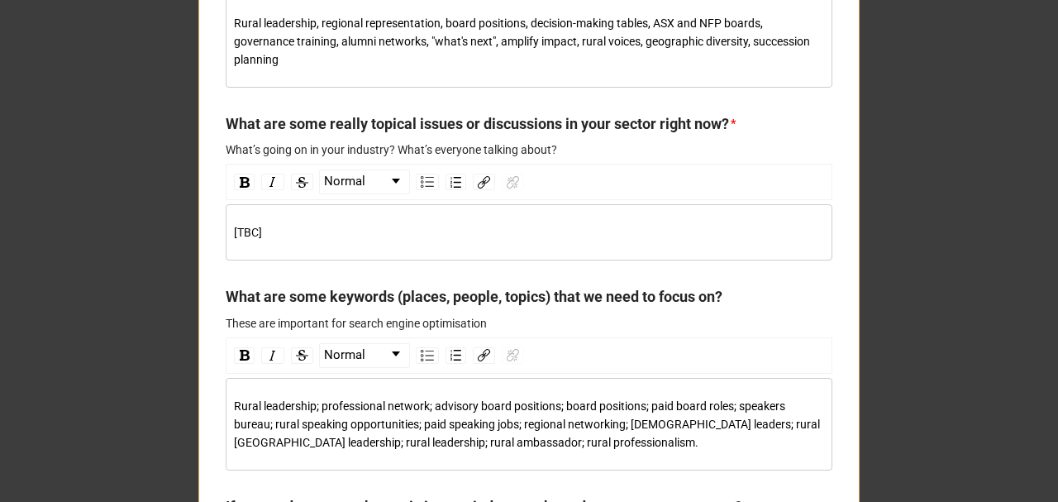
scroll to position [5842, 0]
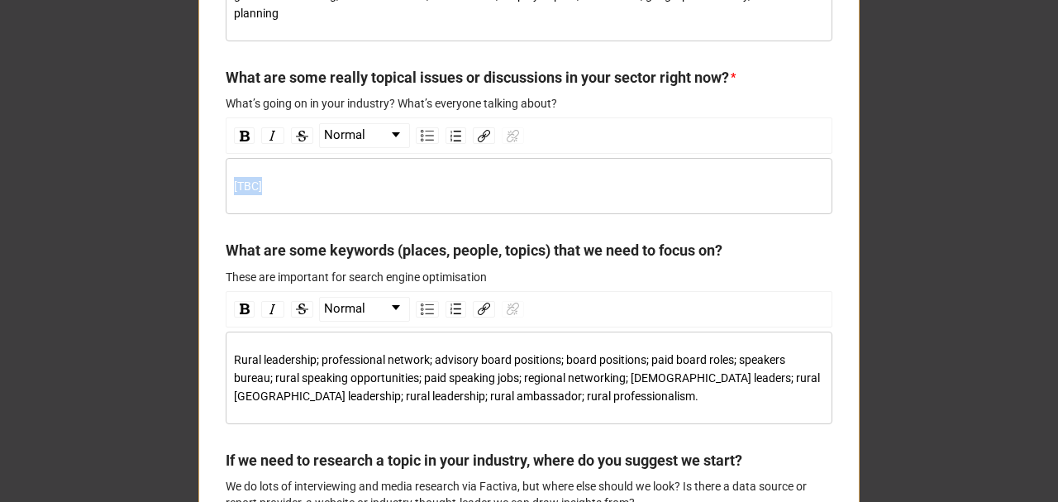
drag, startPoint x: 271, startPoint y: 220, endPoint x: 185, endPoint y: 218, distance: 86.0
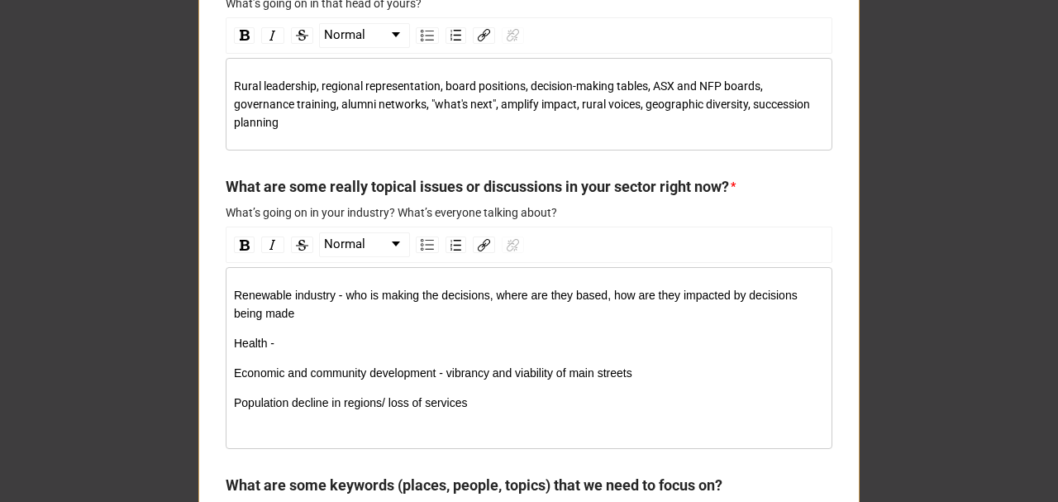
scroll to position [5732, 0]
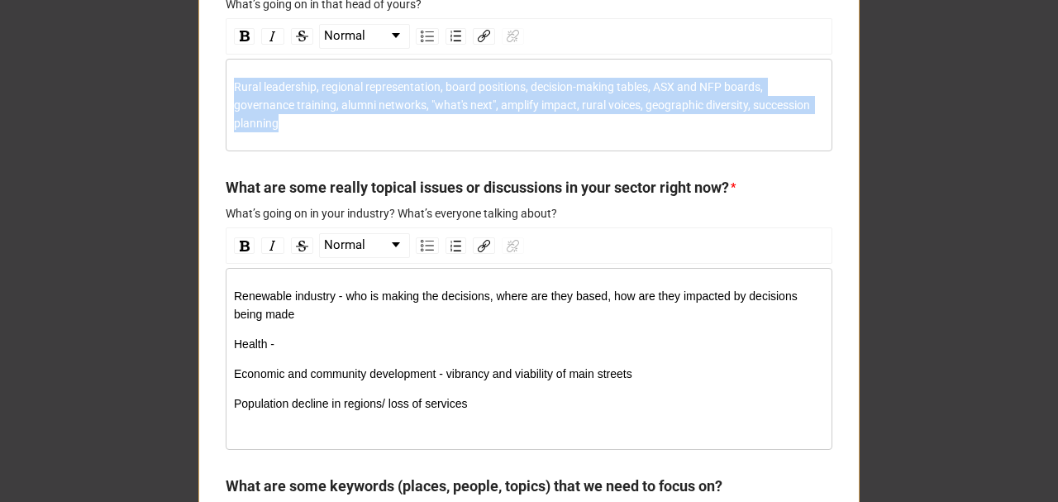
drag, startPoint x: 799, startPoint y: 155, endPoint x: 176, endPoint y: 140, distance: 623.6
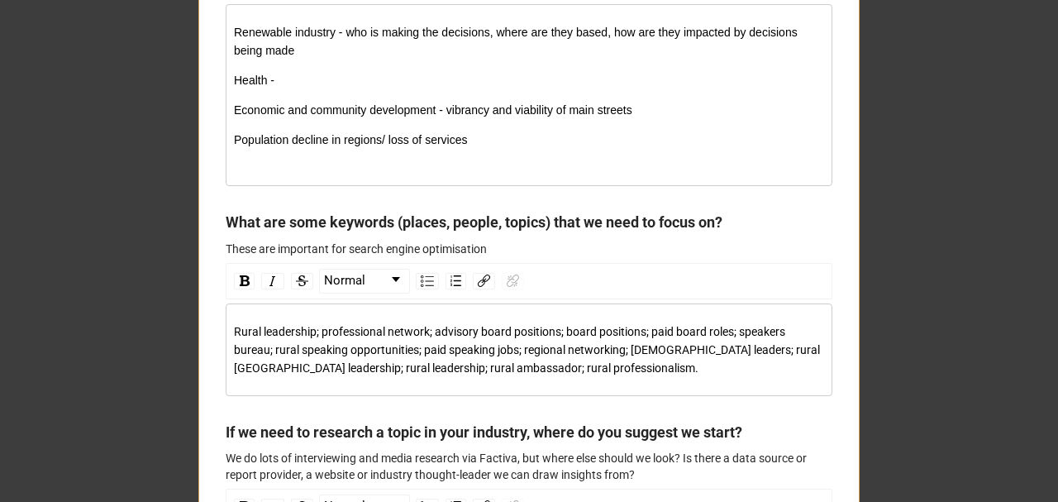
scroll to position [6007, 0]
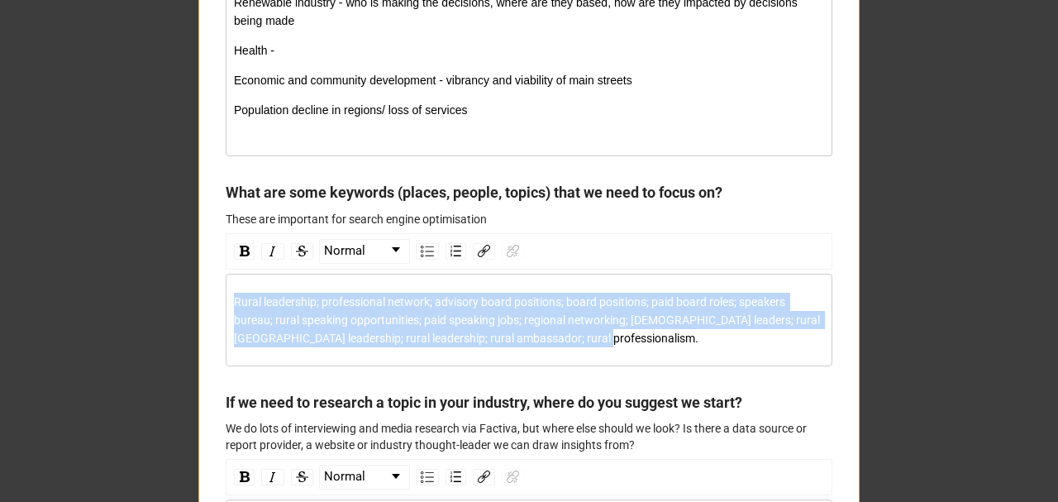
drag, startPoint x: 535, startPoint y: 394, endPoint x: 217, endPoint y: 365, distance: 319.5
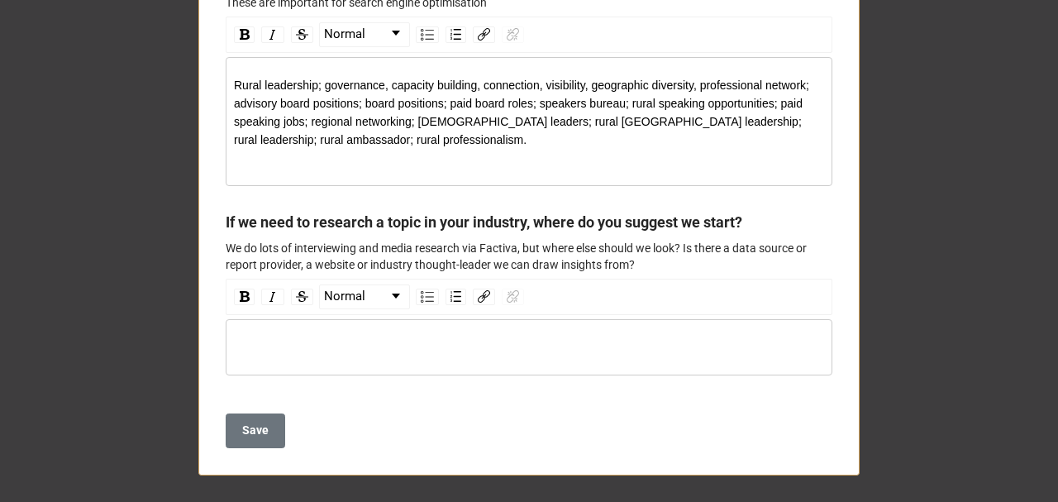
scroll to position [6282, 0]
type textarea "x"
click at [270, 424] on button "Save" at bounding box center [256, 430] width 60 height 35
